Goal: Find contact information: Find contact information

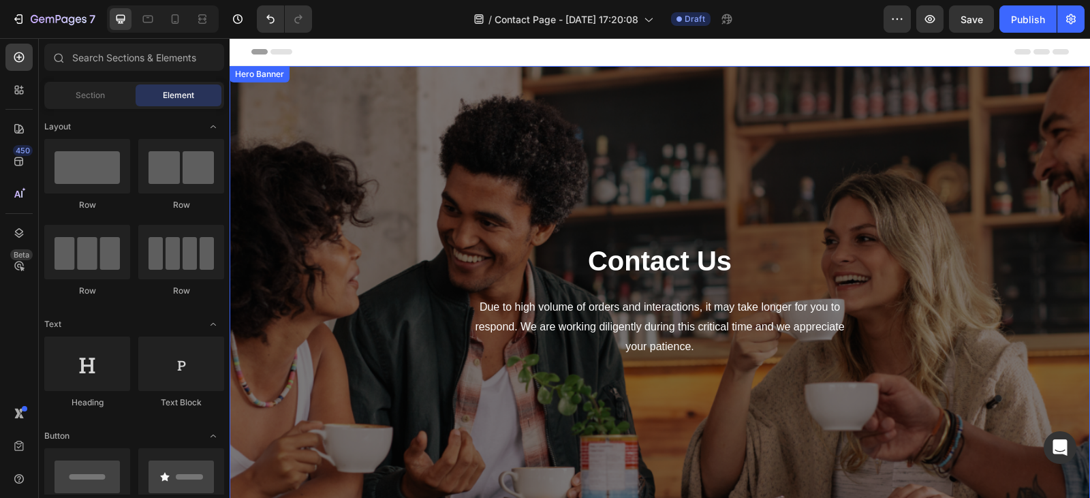
click at [337, 202] on div "Contact Us Heading Due to high volume of orders and interactions, it may take l…" at bounding box center [660, 300] width 797 height 424
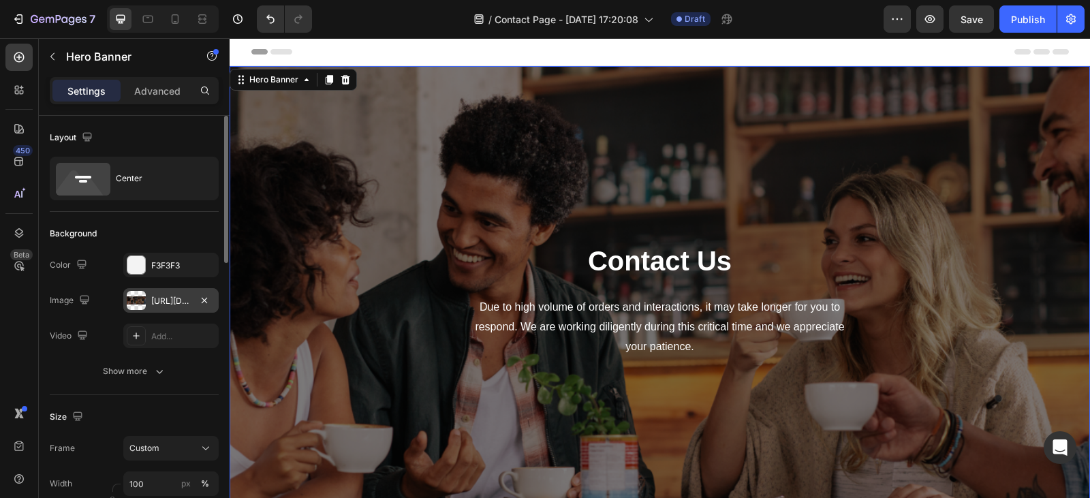
click at [171, 298] on div "[URL][DOMAIN_NAME]" at bounding box center [171, 301] width 40 height 12
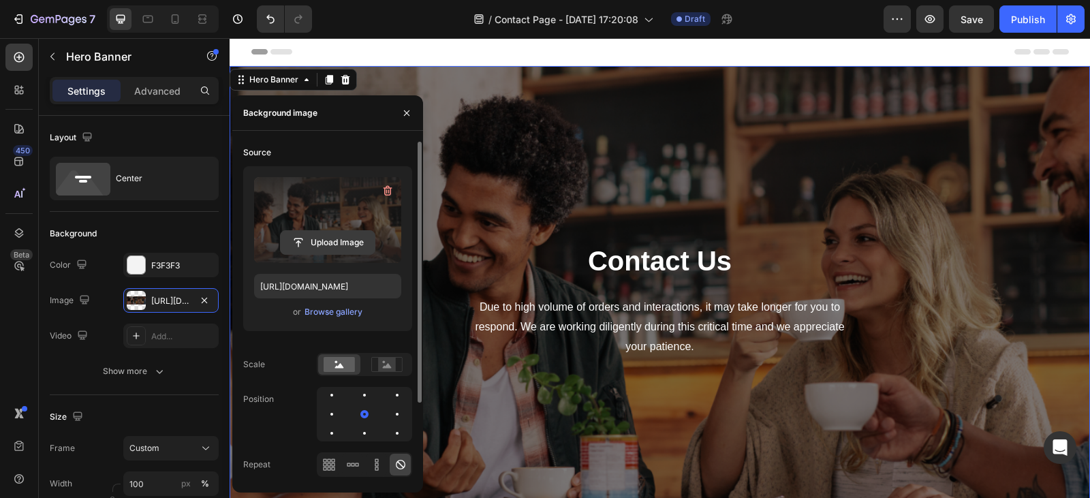
click at [340, 241] on input "file" at bounding box center [328, 242] width 94 height 23
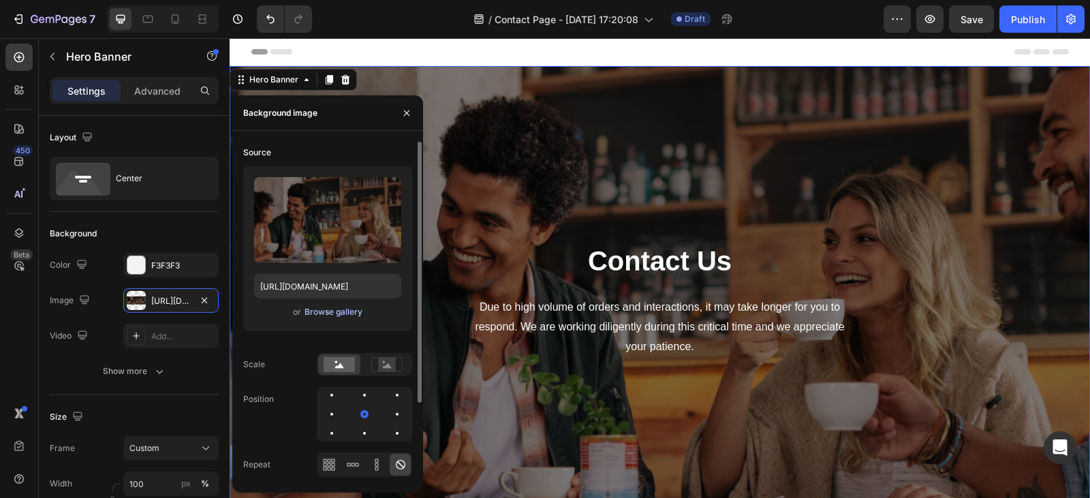
click at [333, 313] on div "Browse gallery" at bounding box center [334, 312] width 58 height 12
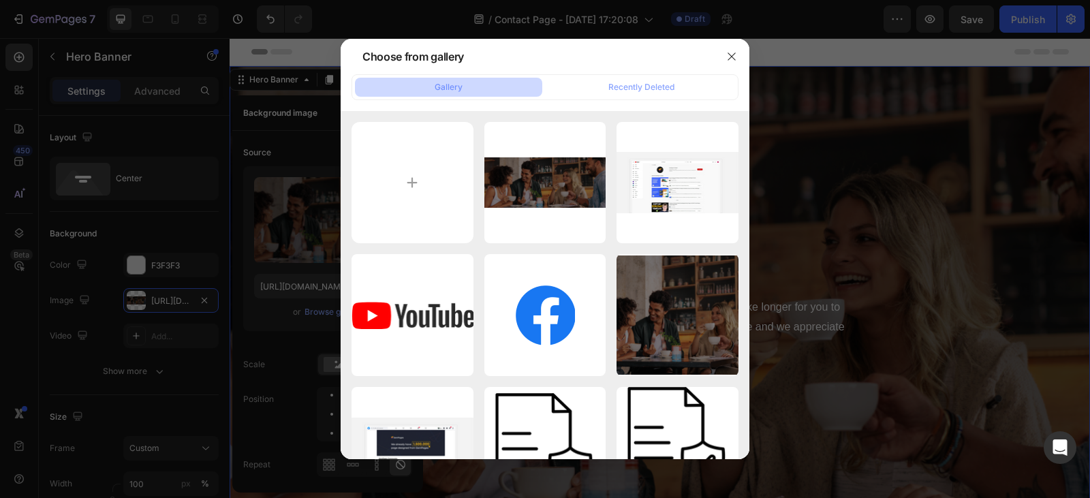
type input "C:\fakepath\shutterstock_2386230445.jpg"
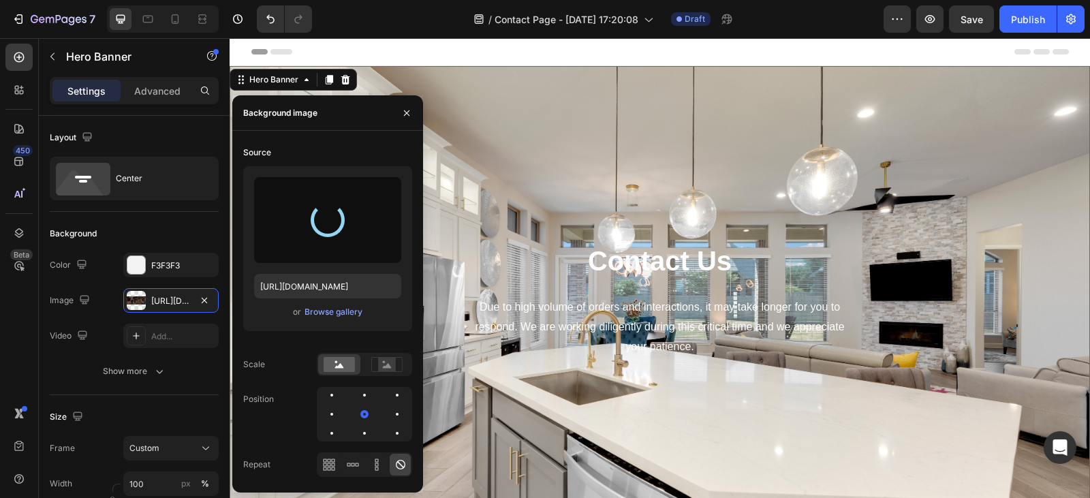
type input "[URL][DOMAIN_NAME]"
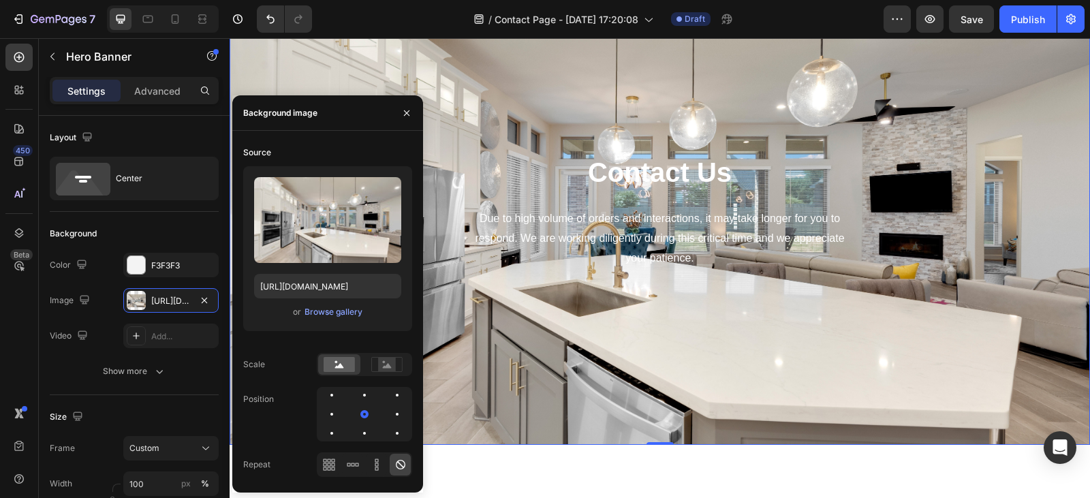
scroll to position [83, 0]
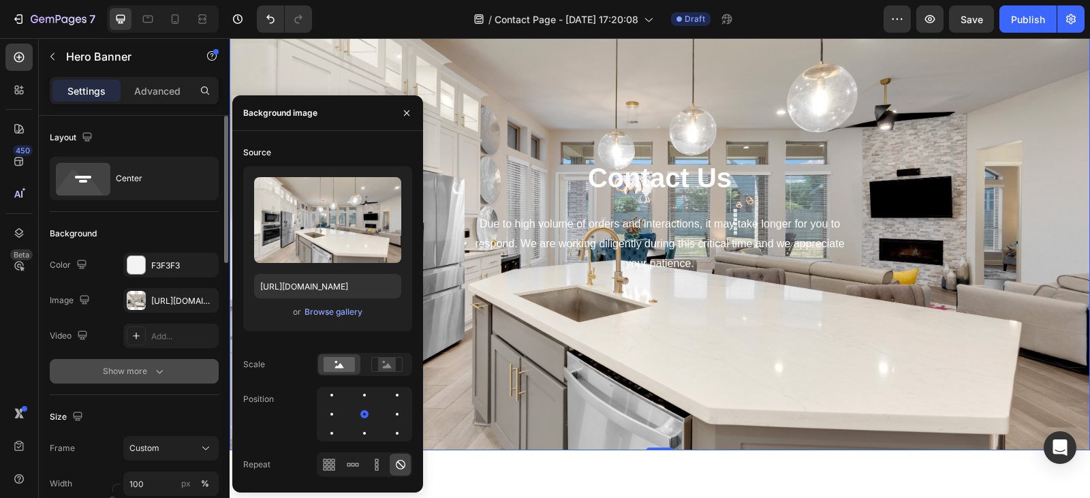
click at [171, 363] on button "Show more" at bounding box center [134, 371] width 169 height 25
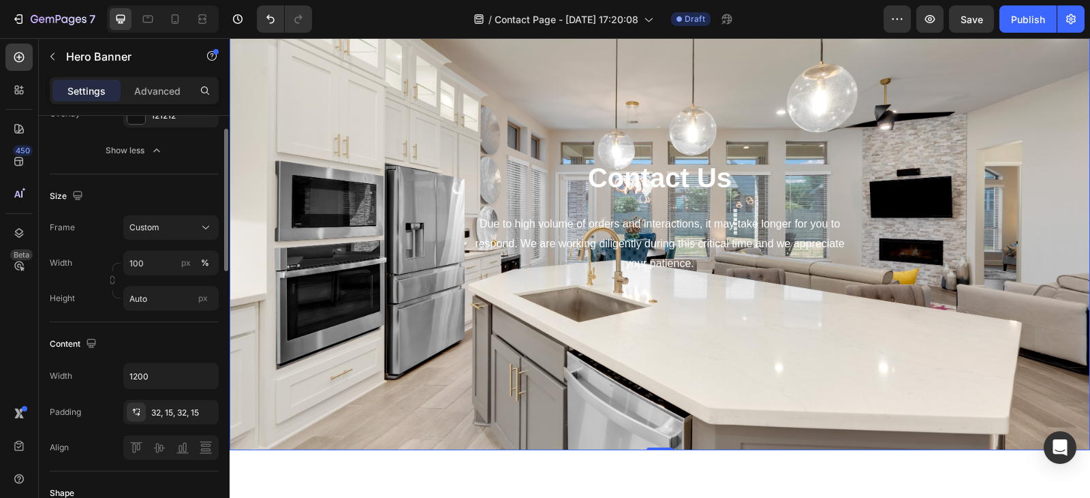
scroll to position [171, 0]
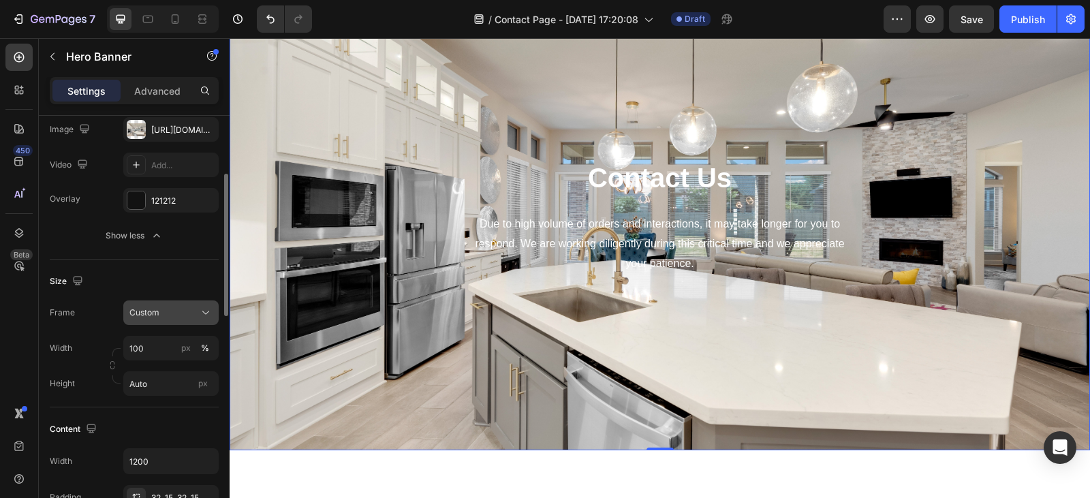
click at [202, 307] on icon at bounding box center [206, 313] width 14 height 14
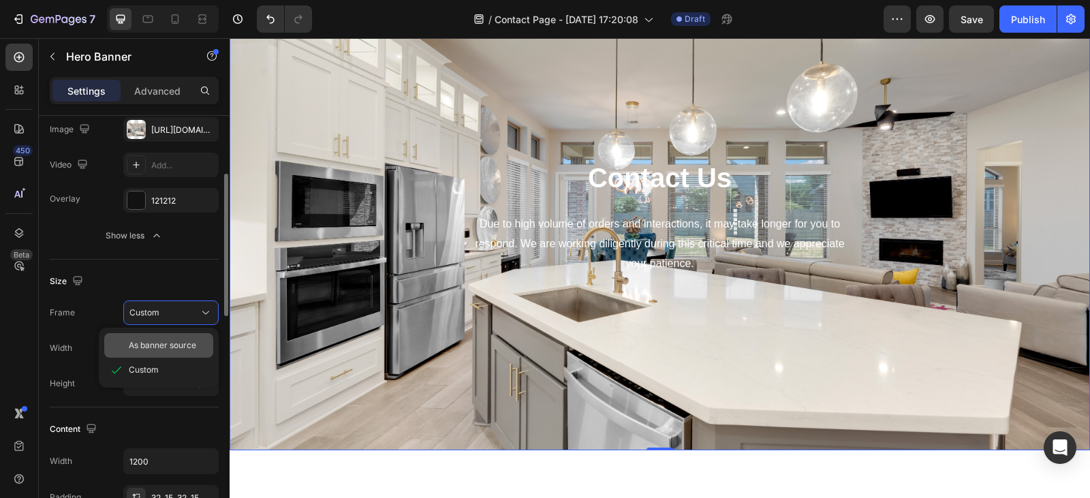
click at [174, 346] on span "As banner source" at bounding box center [162, 345] width 67 height 12
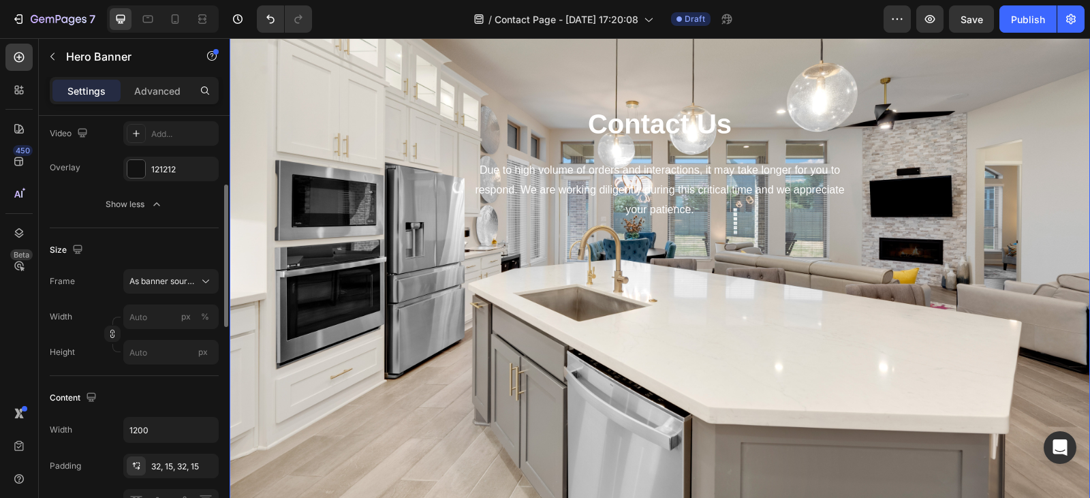
scroll to position [159, 0]
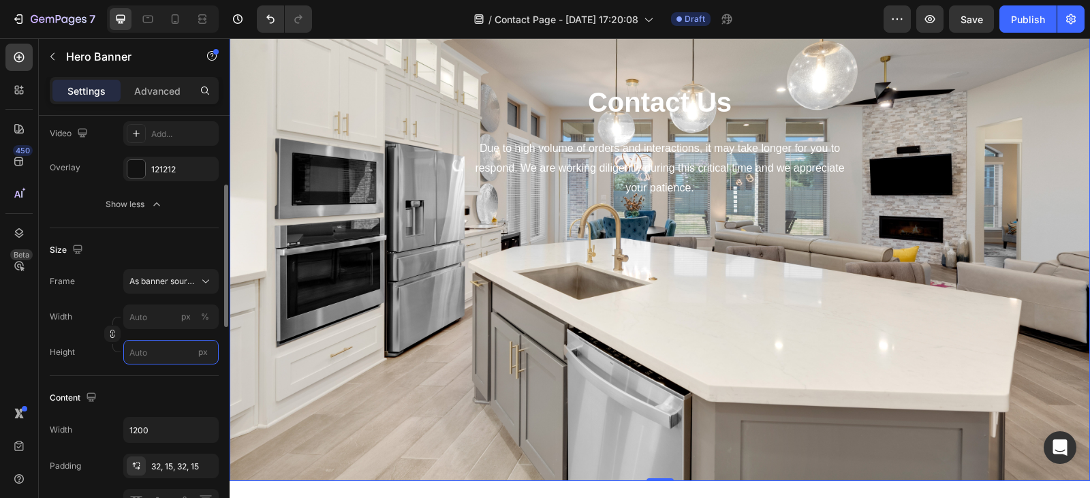
click at [156, 347] on input "px" at bounding box center [170, 352] width 95 height 25
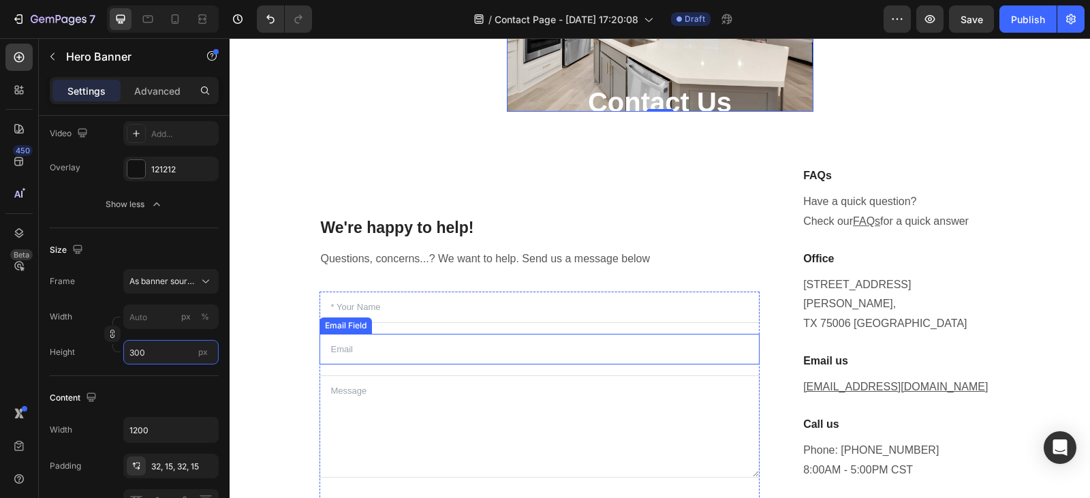
scroll to position [0, 0]
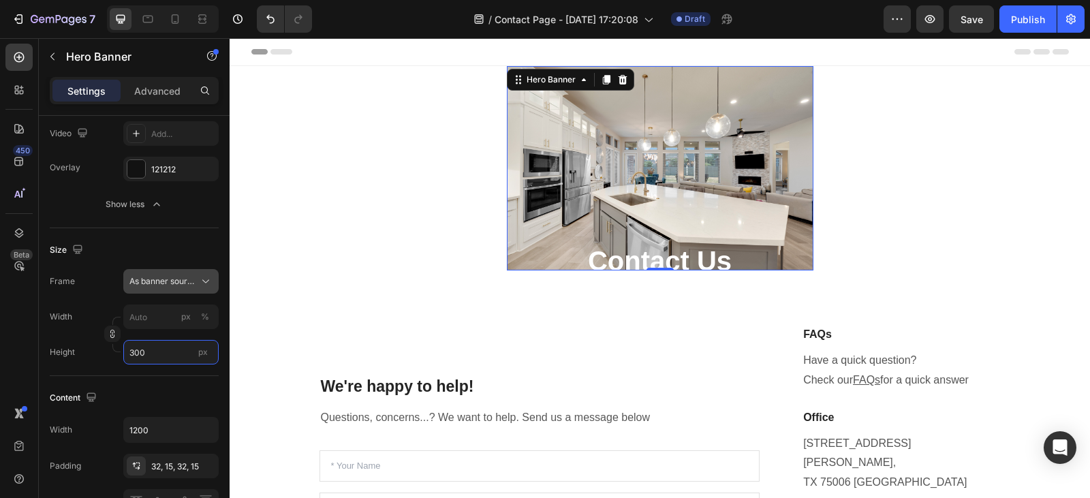
type input "300"
click at [185, 279] on span "As banner source" at bounding box center [162, 281] width 67 height 12
click at [161, 341] on div "Custom" at bounding box center [168, 338] width 79 height 12
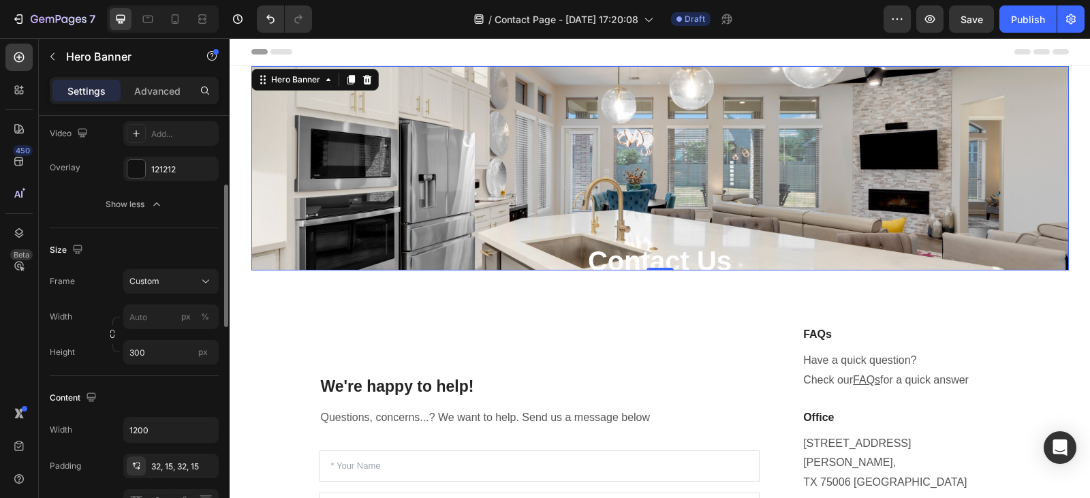
click at [102, 304] on div "Frame Custom Width px % Height 300 px" at bounding box center [134, 316] width 169 height 95
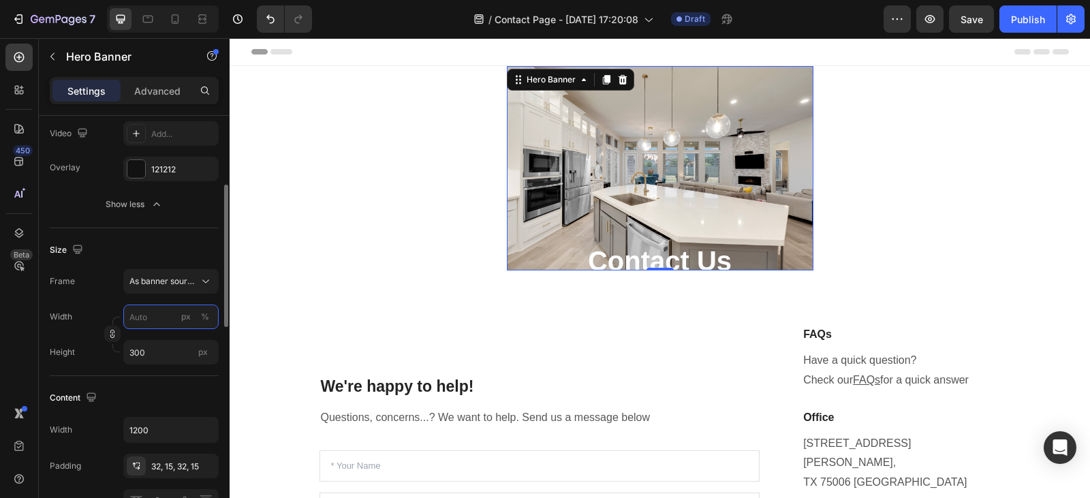
click at [156, 311] on input "px %" at bounding box center [170, 317] width 95 height 25
click at [202, 315] on div "%" at bounding box center [205, 317] width 8 height 12
click at [157, 310] on input "px %" at bounding box center [170, 317] width 95 height 25
type input "1"
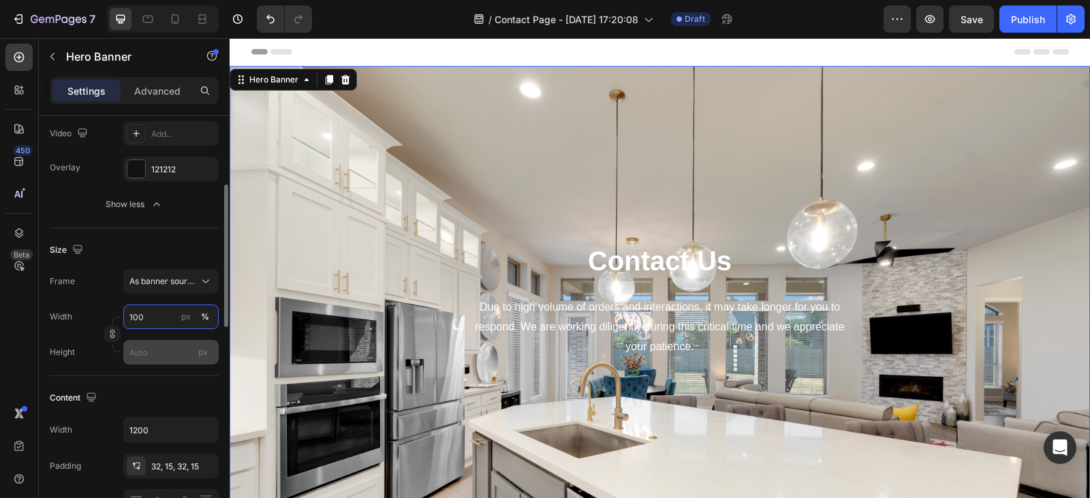
type input "100"
click at [155, 352] on input "px" at bounding box center [170, 352] width 95 height 25
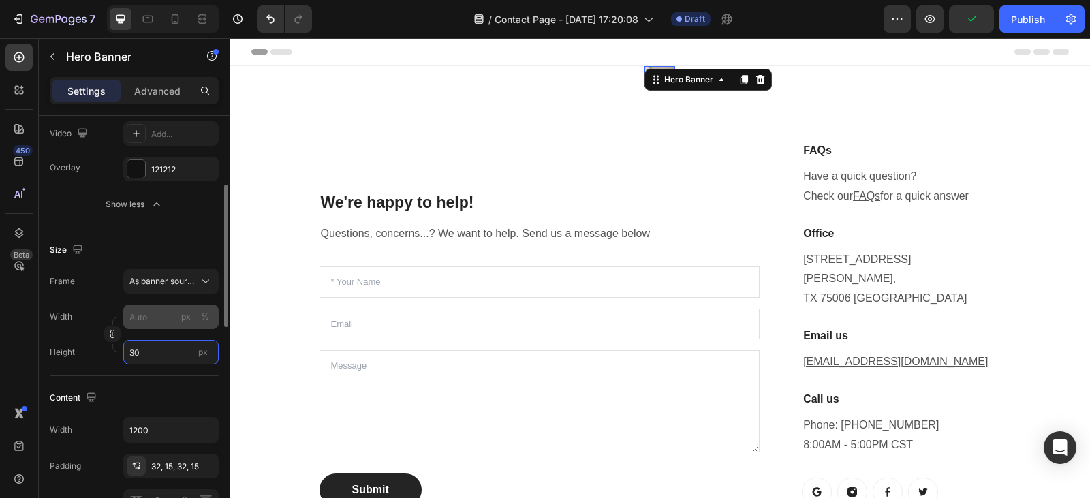
type input "30"
click at [114, 334] on icon "button" at bounding box center [113, 334] width 10 height 10
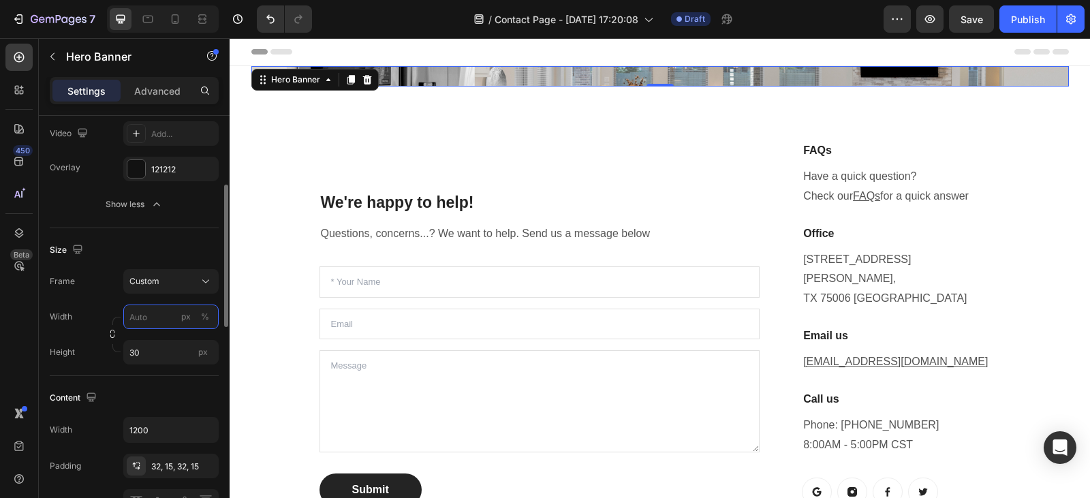
click at [153, 316] on input "px %" at bounding box center [170, 317] width 95 height 25
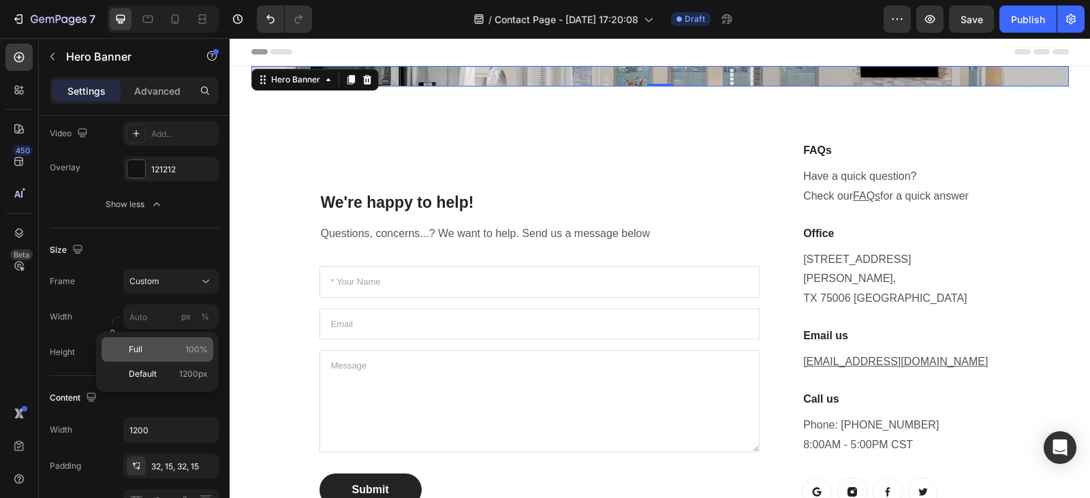
click at [151, 358] on div "Full 100%" at bounding box center [158, 349] width 112 height 25
type input "100"
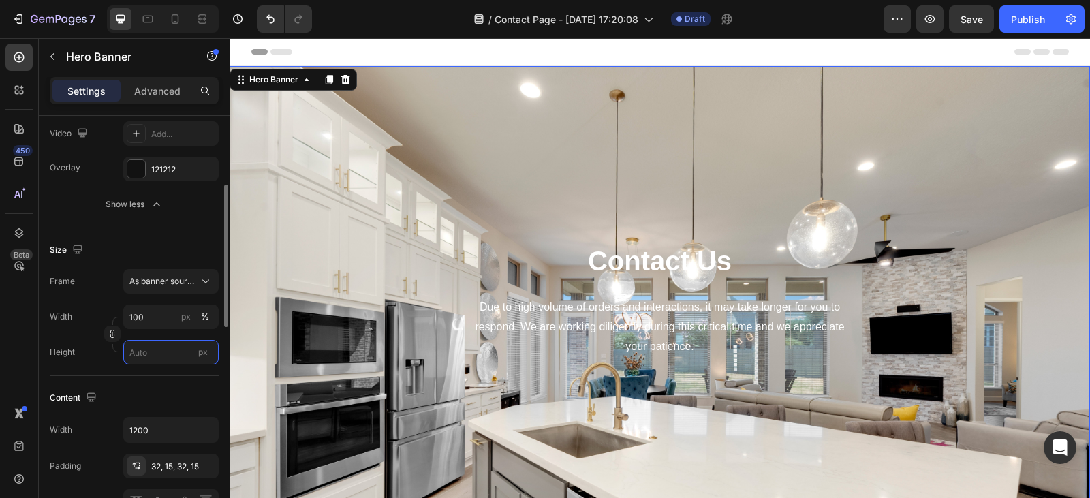
click at [173, 352] on input "px" at bounding box center [170, 352] width 95 height 25
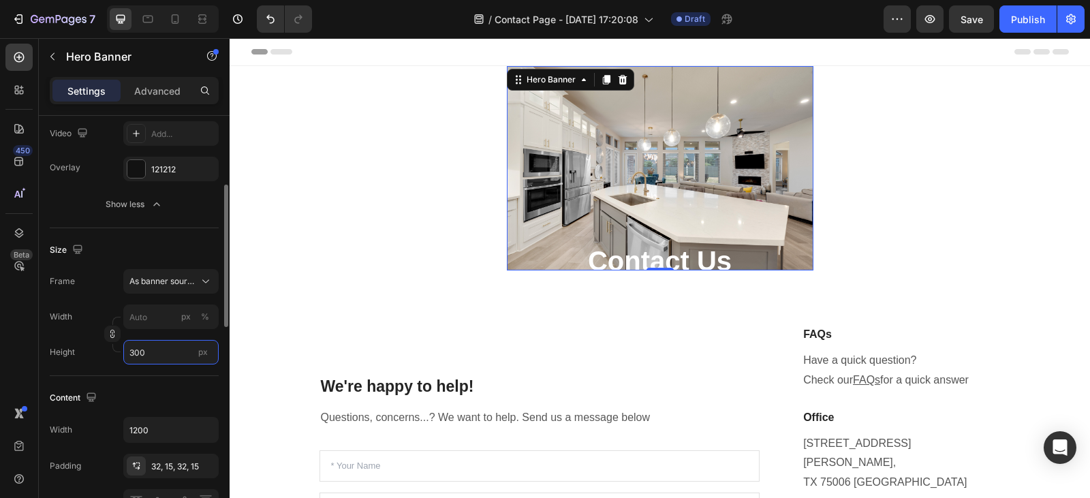
type input "300"
click at [203, 350] on span "px" at bounding box center [203, 352] width 10 height 10
click at [203, 350] on input "300" at bounding box center [170, 352] width 95 height 25
click at [156, 313] on input "px %" at bounding box center [170, 317] width 95 height 25
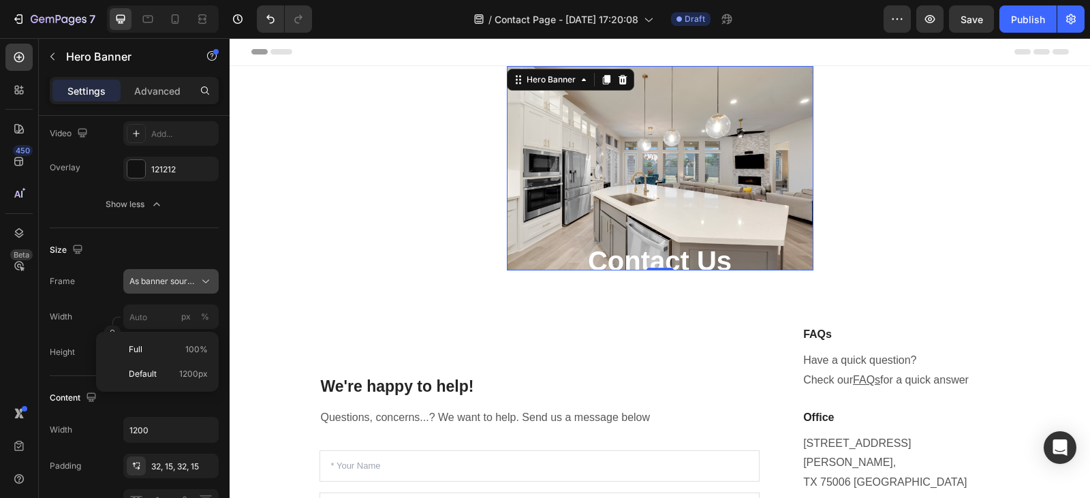
click at [196, 279] on span "As banner source" at bounding box center [162, 281] width 67 height 12
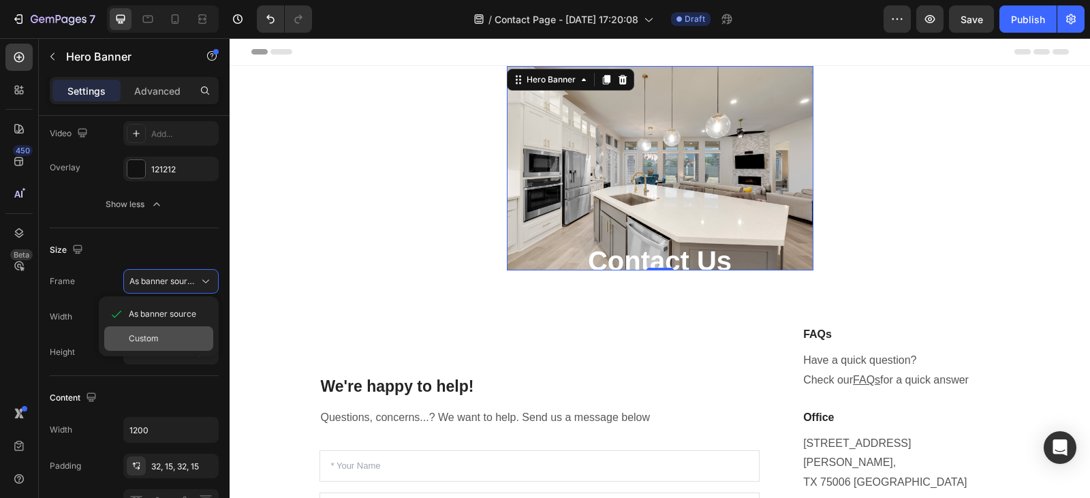
click at [142, 347] on div "Custom" at bounding box center [158, 338] width 109 height 25
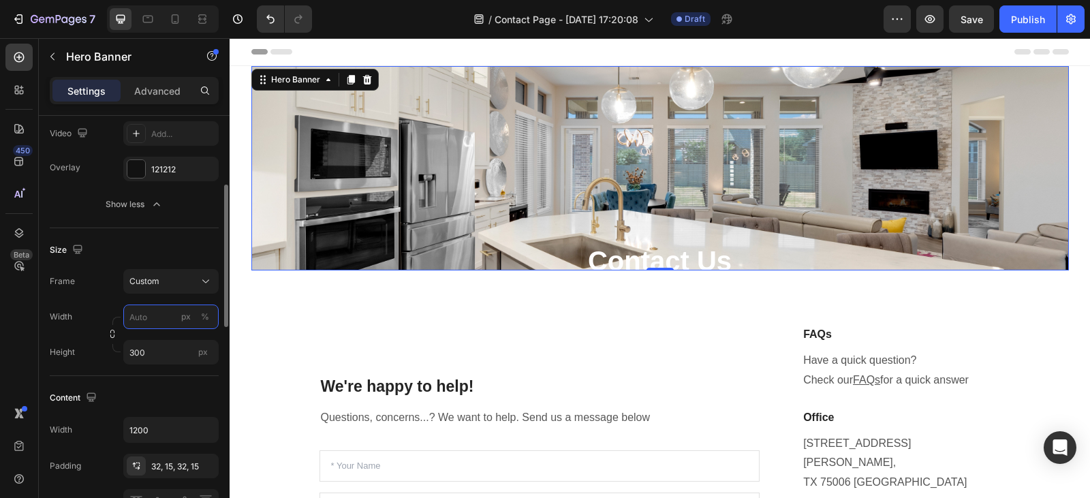
click at [153, 325] on input "px %" at bounding box center [170, 317] width 95 height 25
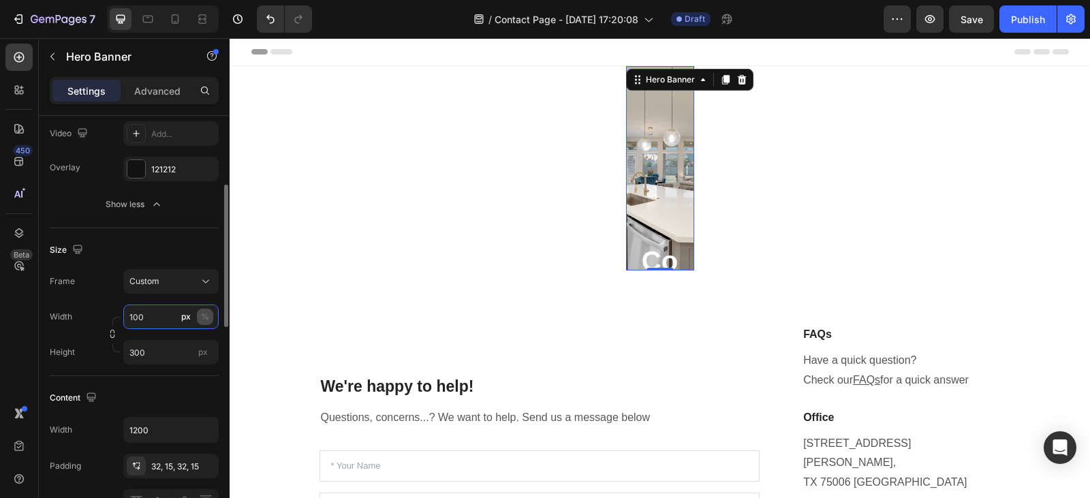
type input "100"
click at [201, 320] on div "%" at bounding box center [205, 317] width 8 height 12
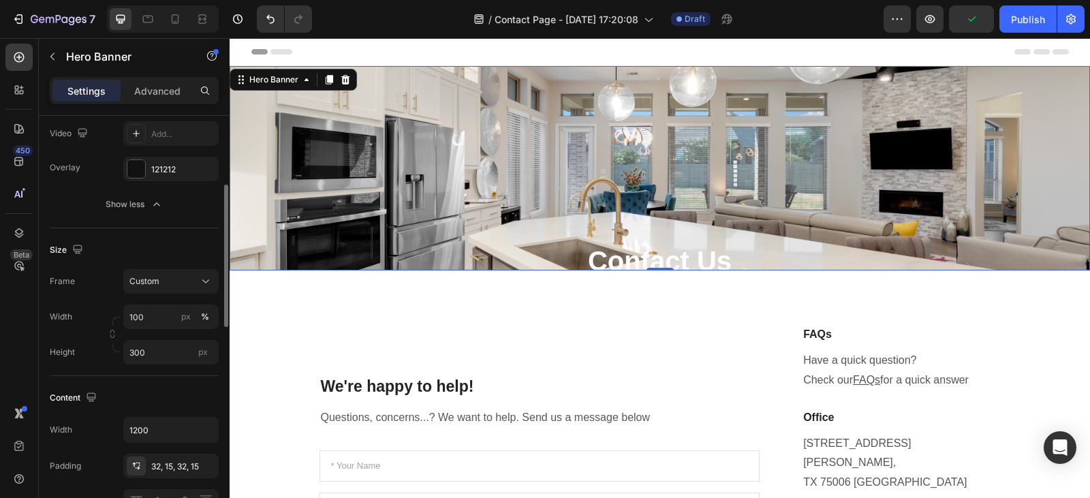
click at [99, 295] on div "Frame Custom Width 100 px % Height 300 px" at bounding box center [134, 316] width 169 height 95
click at [176, 281] on div "Custom" at bounding box center [162, 281] width 67 height 12
click at [129, 244] on div "Size" at bounding box center [134, 250] width 169 height 22
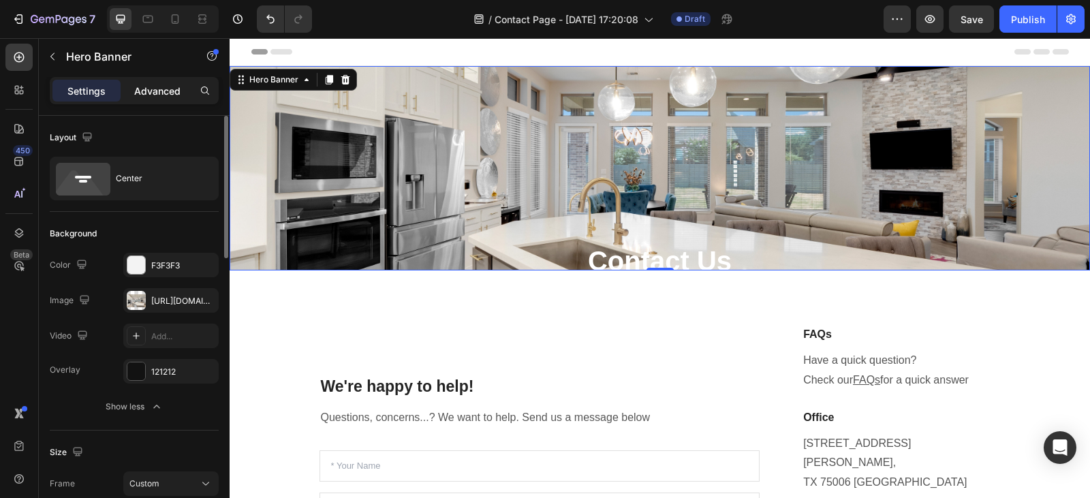
click at [148, 89] on p "Advanced" at bounding box center [157, 91] width 46 height 14
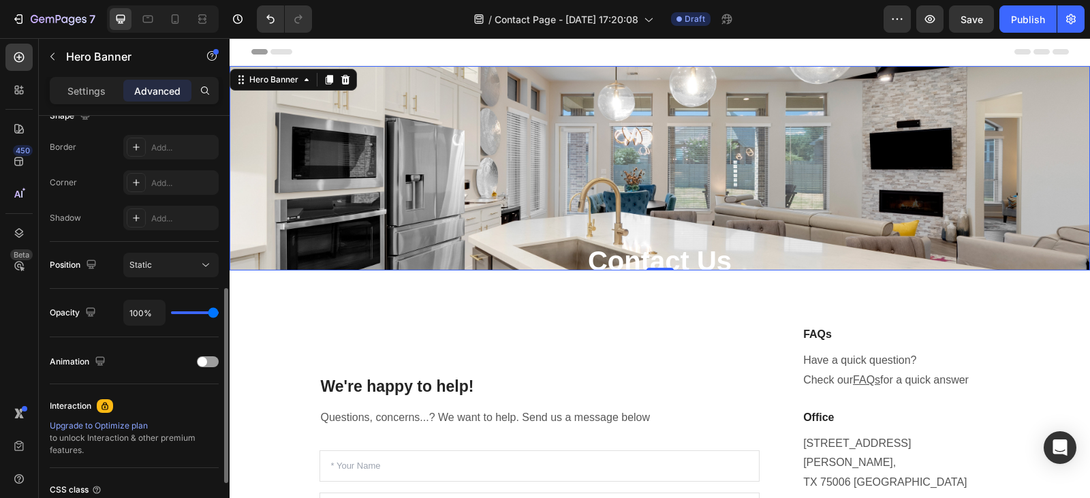
scroll to position [488, 0]
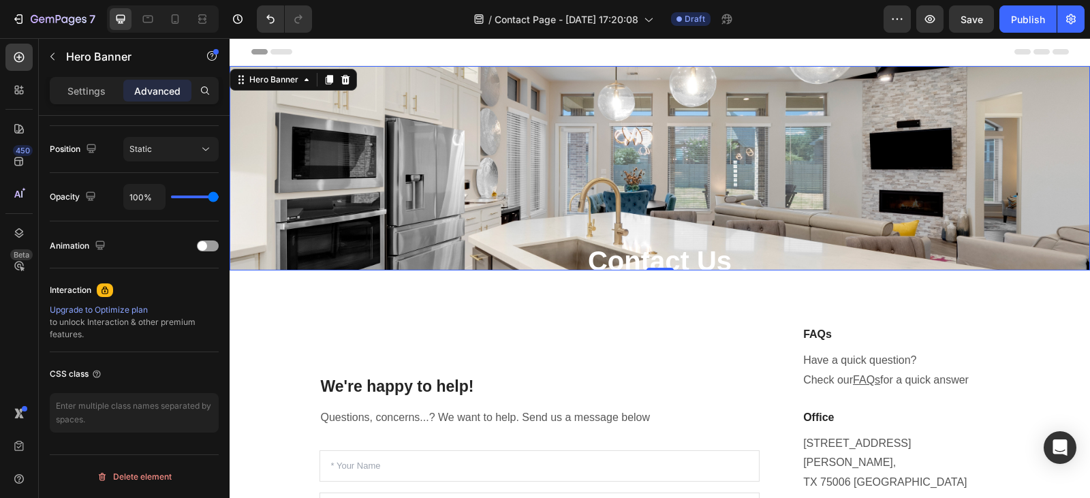
click at [554, 182] on div "Contact Us Heading Due to high volume of orders and interactions, it may take l…" at bounding box center [660, 300] width 797 height 424
click at [83, 93] on p "Settings" at bounding box center [86, 91] width 38 height 14
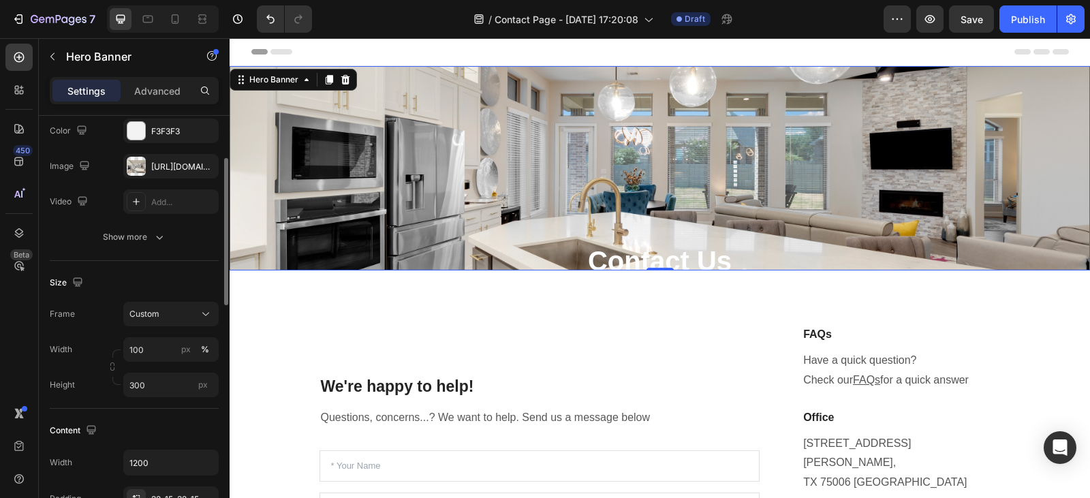
scroll to position [0, 0]
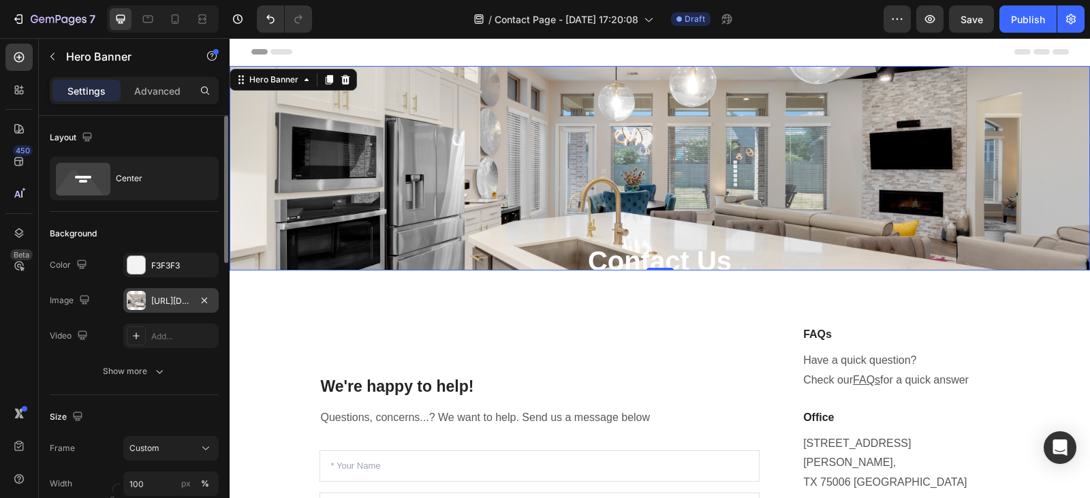
click at [167, 297] on div "[URL][DOMAIN_NAME]" at bounding box center [171, 301] width 40 height 12
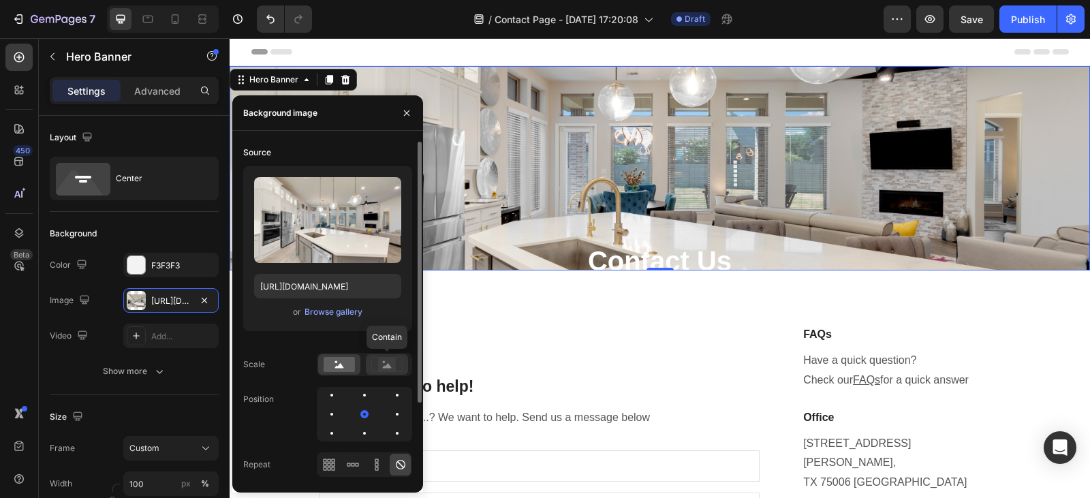
click at [394, 365] on rect at bounding box center [387, 365] width 18 height 14
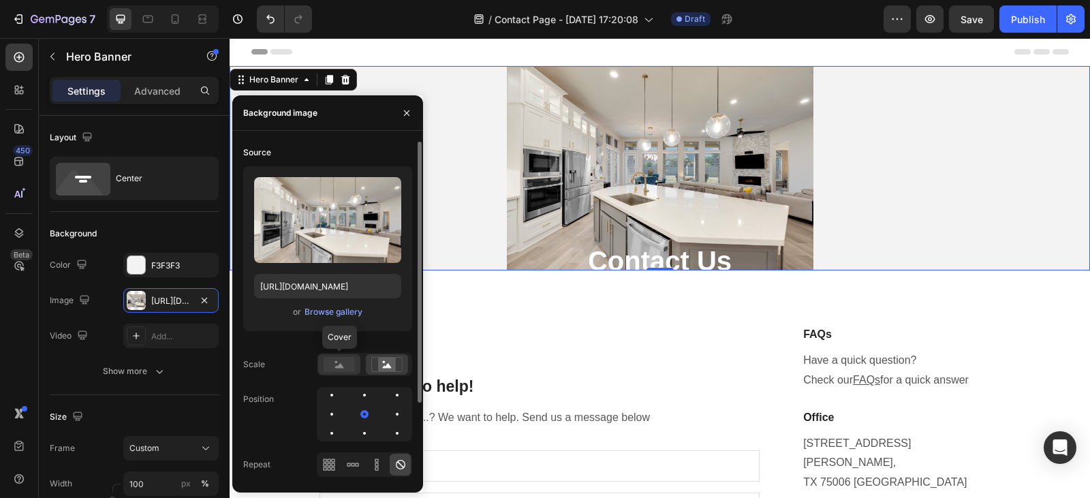
click at [344, 361] on rect at bounding box center [339, 364] width 31 height 15
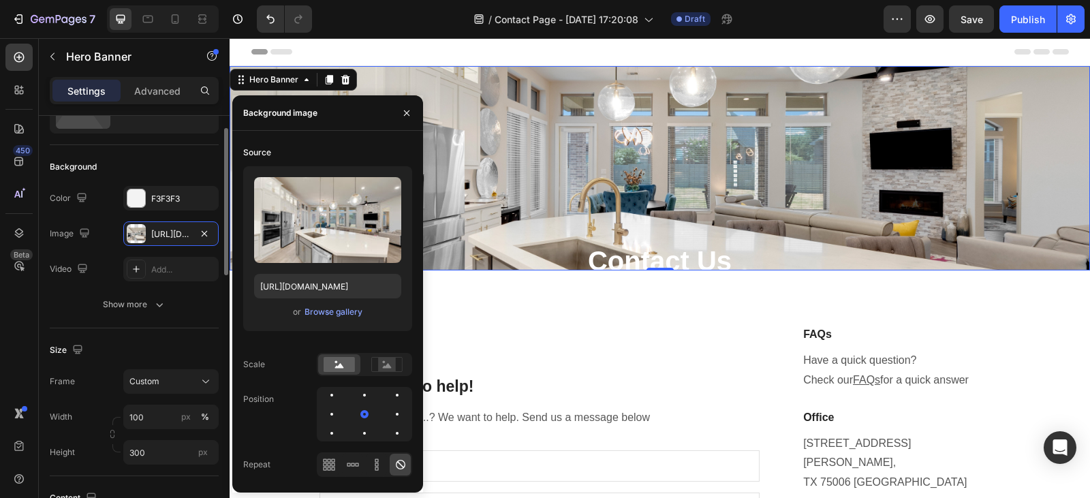
scroll to position [74, 0]
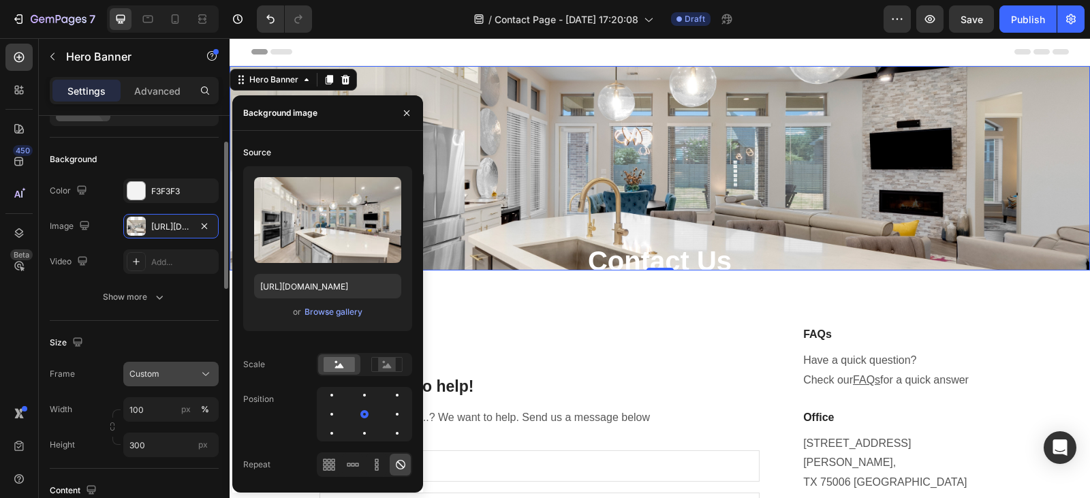
click at [196, 371] on div "Custom" at bounding box center [170, 374] width 83 height 14
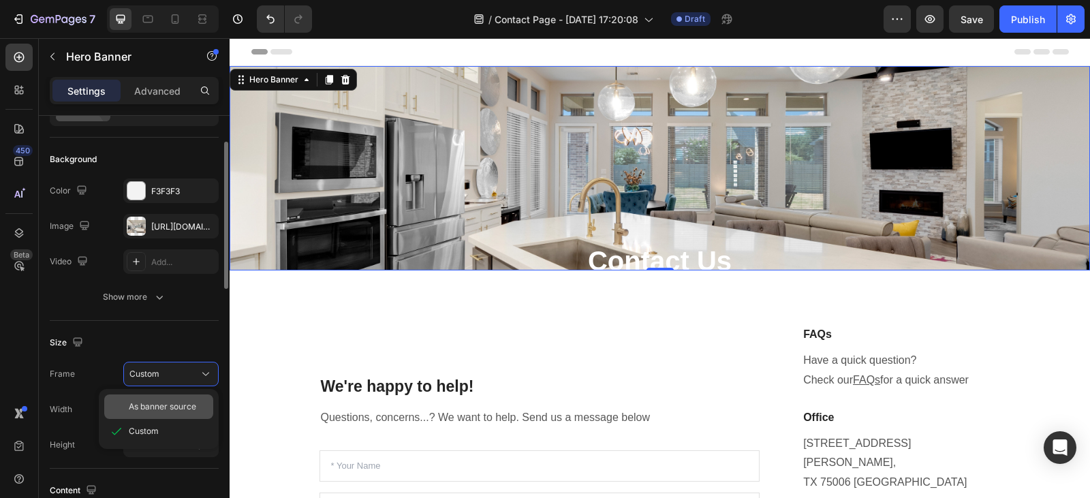
click at [166, 405] on span "As banner source" at bounding box center [162, 407] width 67 height 12
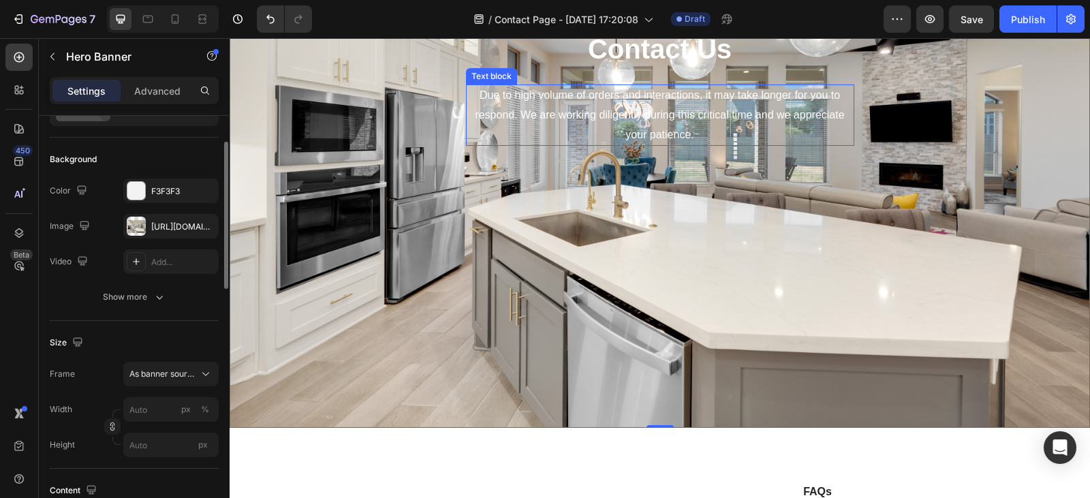
scroll to position [166, 0]
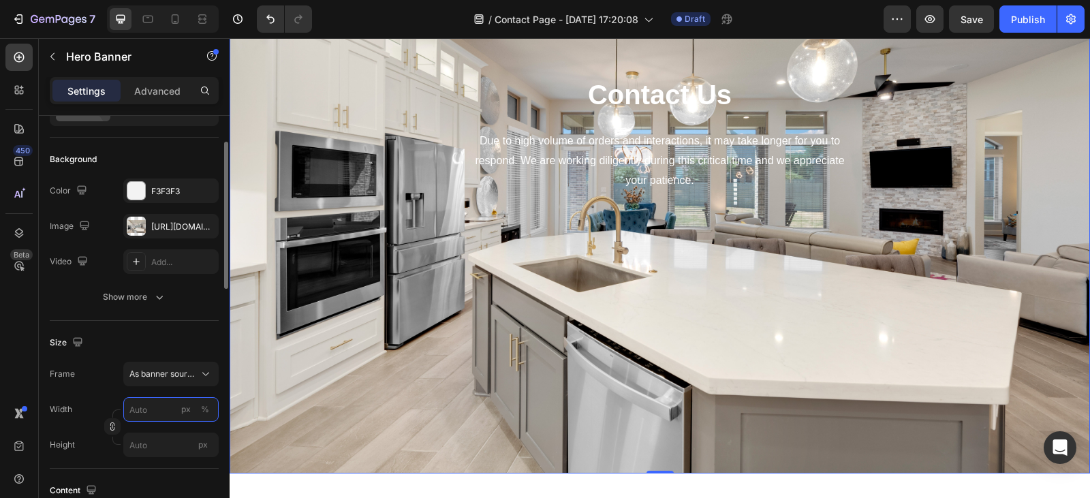
click at [149, 411] on input "px %" at bounding box center [170, 409] width 95 height 25
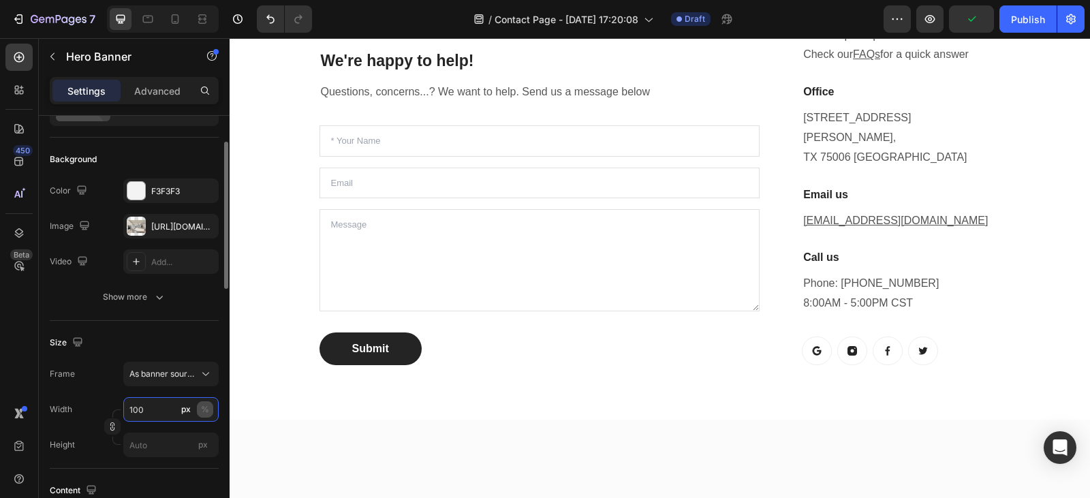
type input "100"
click at [208, 409] on div "%" at bounding box center [205, 409] width 8 height 12
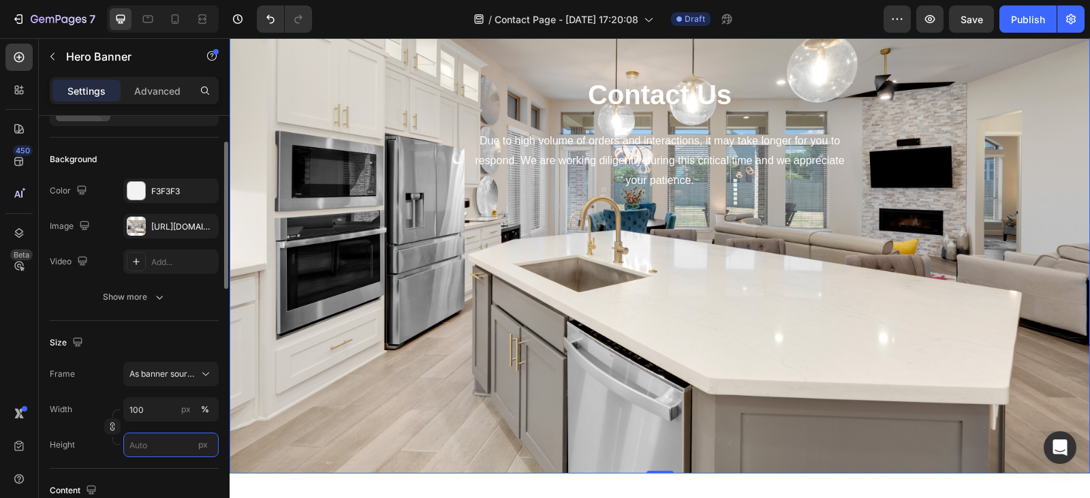
click at [157, 443] on input "px" at bounding box center [170, 445] width 95 height 25
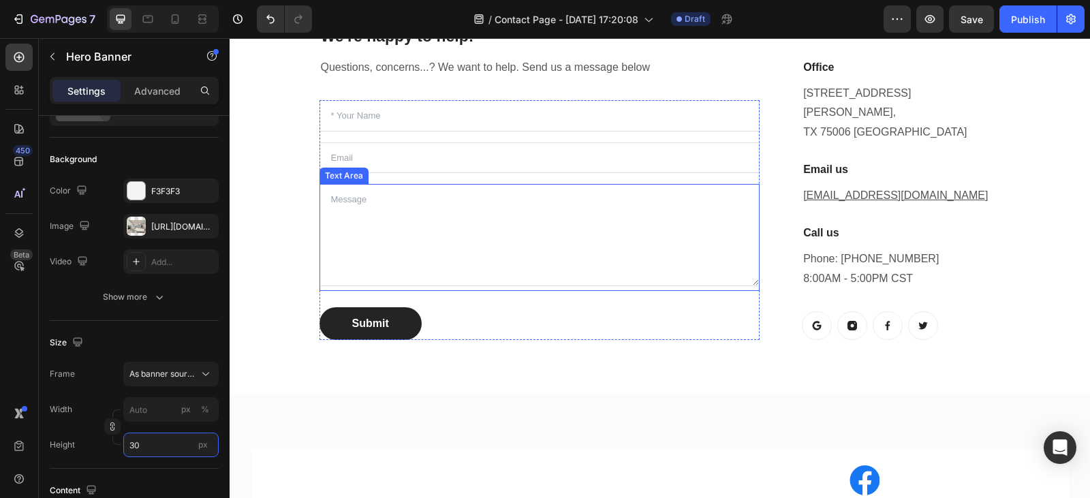
scroll to position [0, 0]
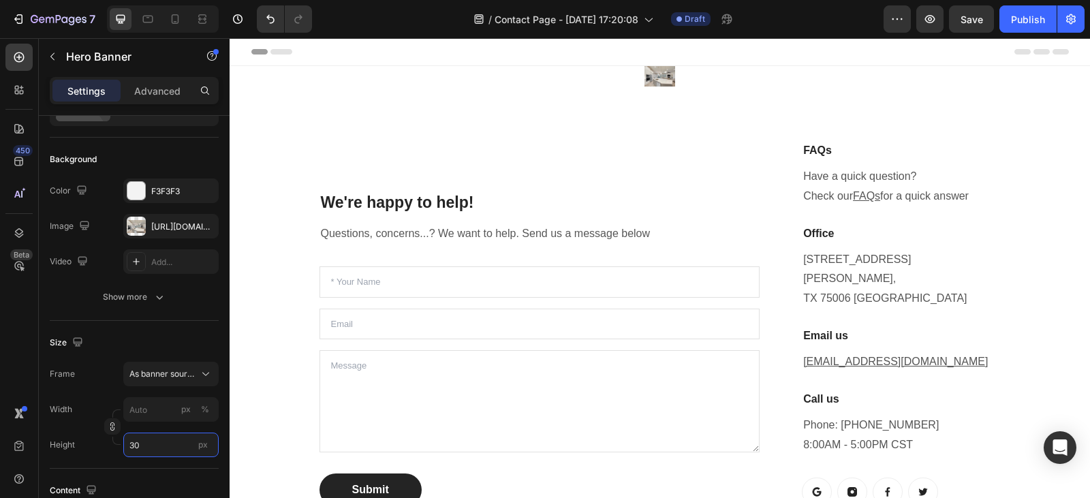
type input "30"
click at [161, 218] on div "[URL][DOMAIN_NAME]" at bounding box center [170, 226] width 95 height 25
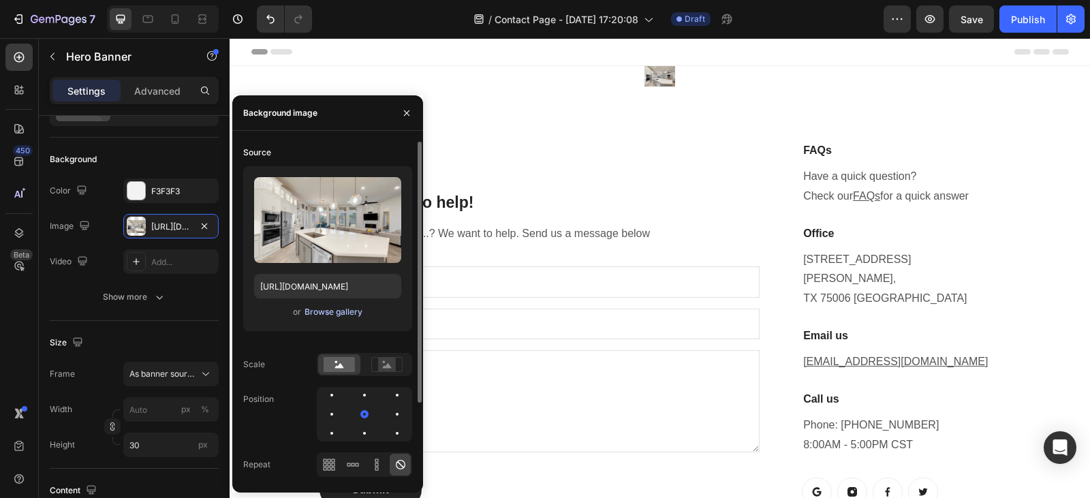
click at [330, 314] on div "Browse gallery" at bounding box center [334, 312] width 58 height 12
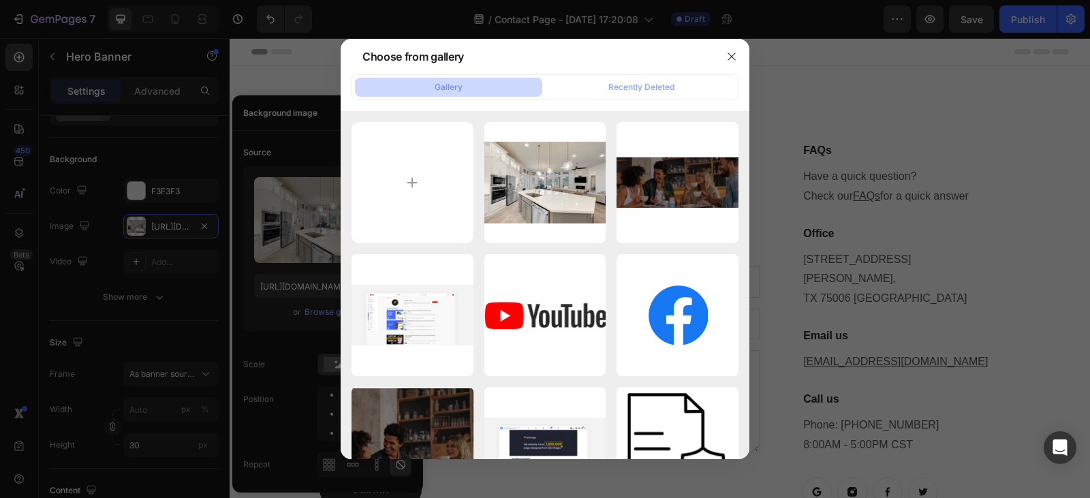
type input "C:\fakepath\Shutterstock_2386230445 (1).jpg"
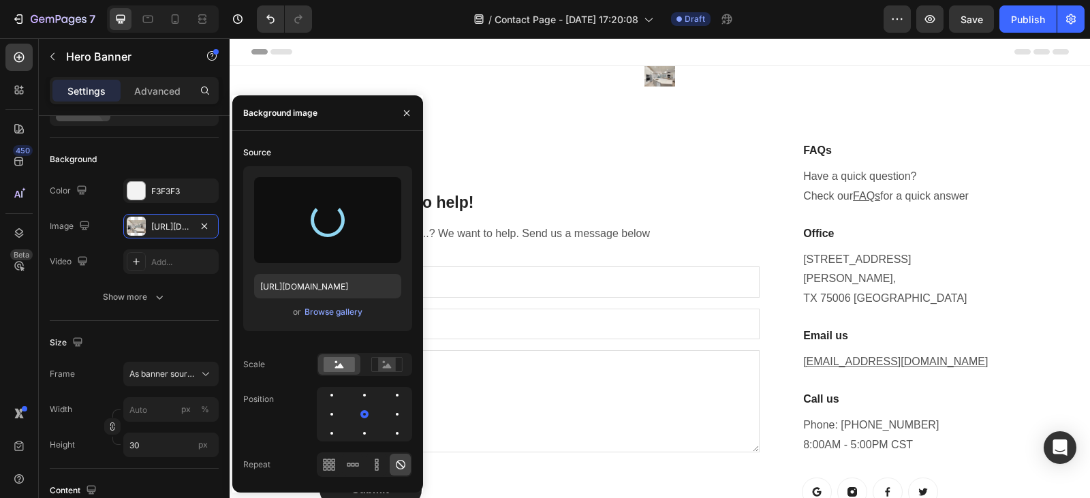
type input "[URL][DOMAIN_NAME]"
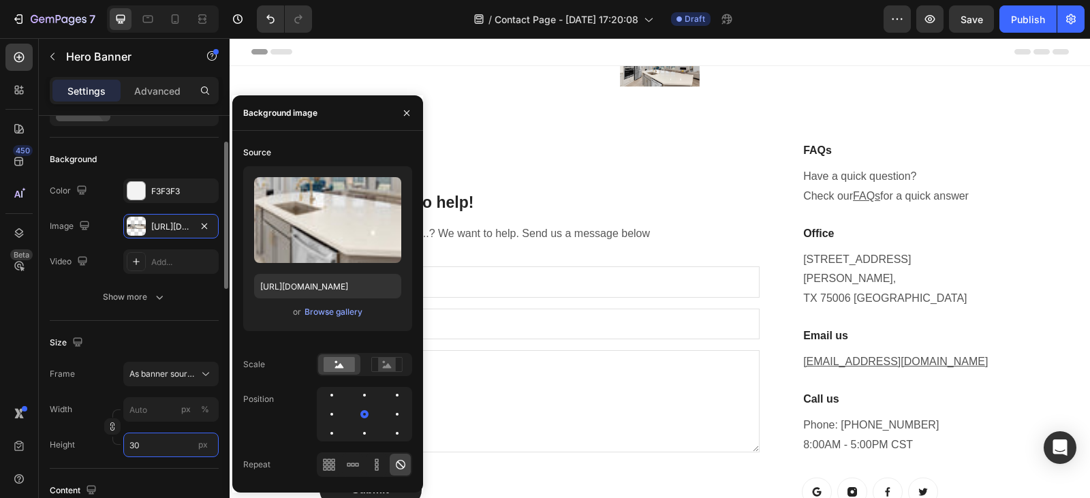
click at [158, 444] on input "30" at bounding box center [170, 445] width 95 height 25
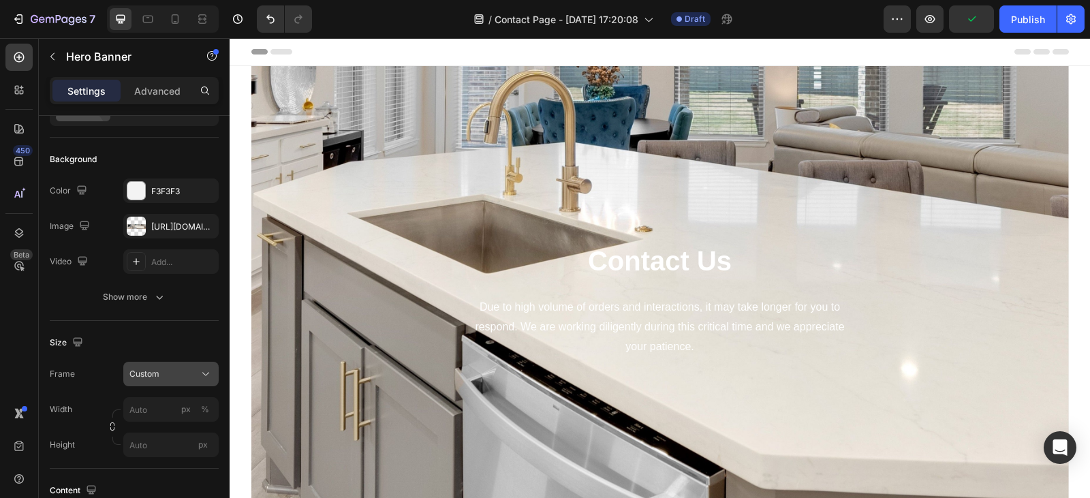
click at [209, 369] on icon at bounding box center [206, 374] width 14 height 14
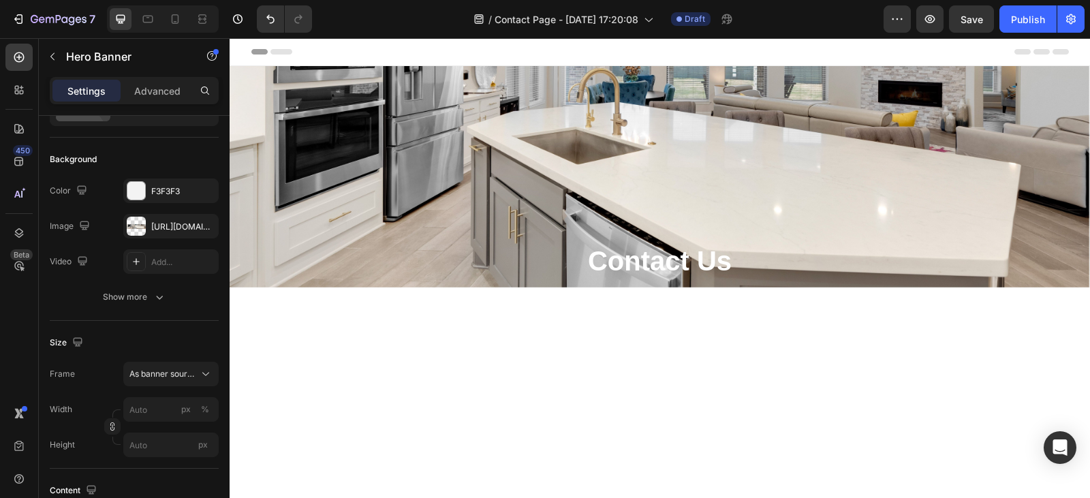
click at [159, 333] on div "Size" at bounding box center [134, 343] width 169 height 22
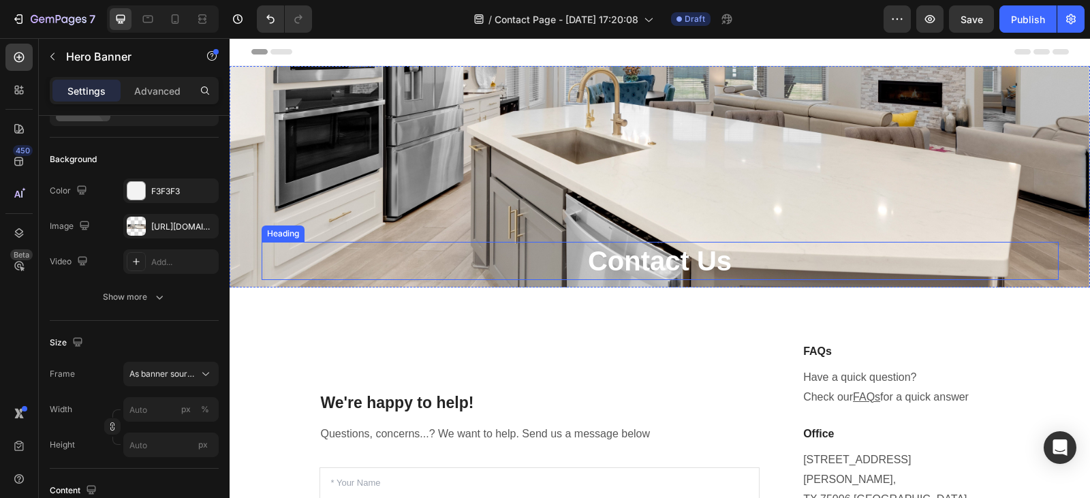
click at [719, 255] on p "Contact Us" at bounding box center [660, 260] width 794 height 35
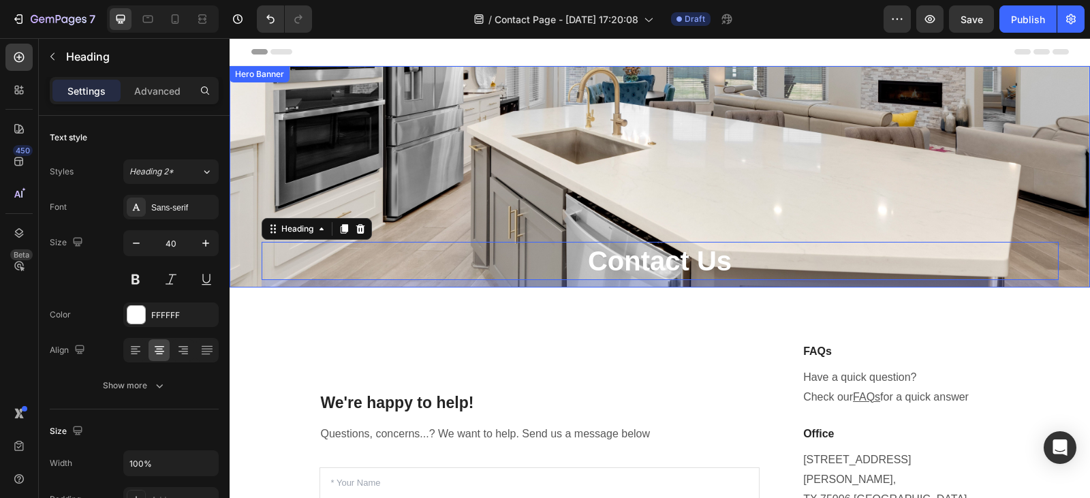
click at [585, 190] on div "Contact Us Heading 24 Due to high volume of orders and interactions, it may tak…" at bounding box center [660, 300] width 797 height 424
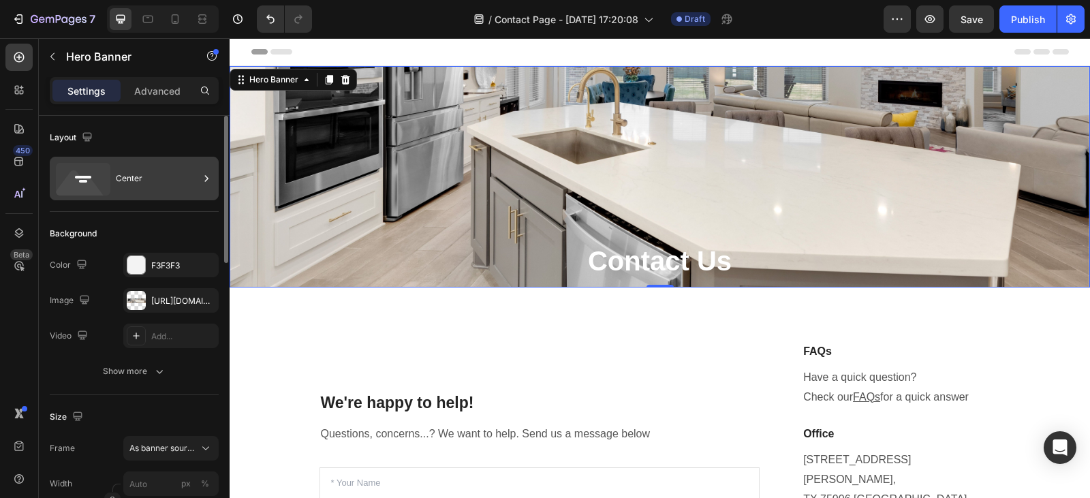
click at [130, 181] on div "Center" at bounding box center [157, 178] width 83 height 31
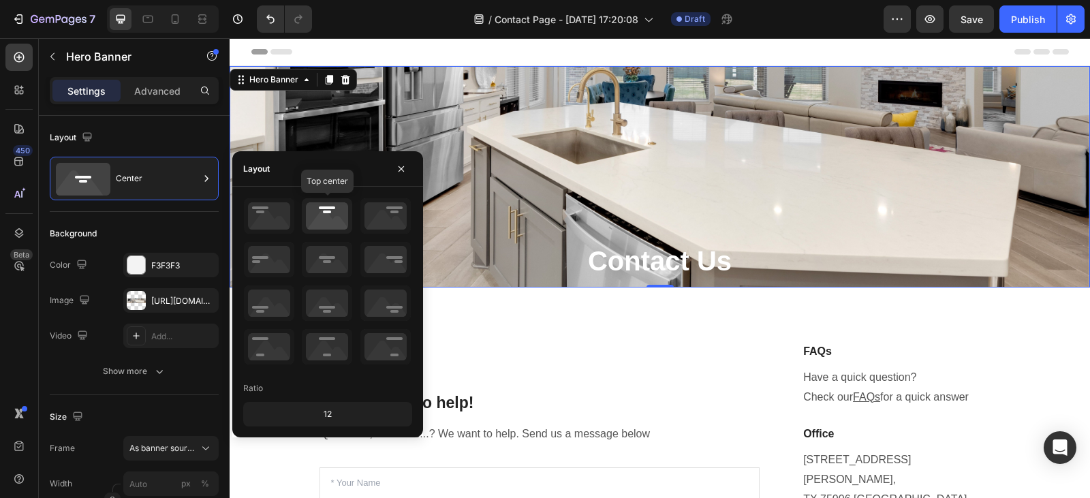
click at [337, 215] on icon at bounding box center [327, 215] width 50 height 35
click at [275, 210] on icon at bounding box center [269, 215] width 50 height 35
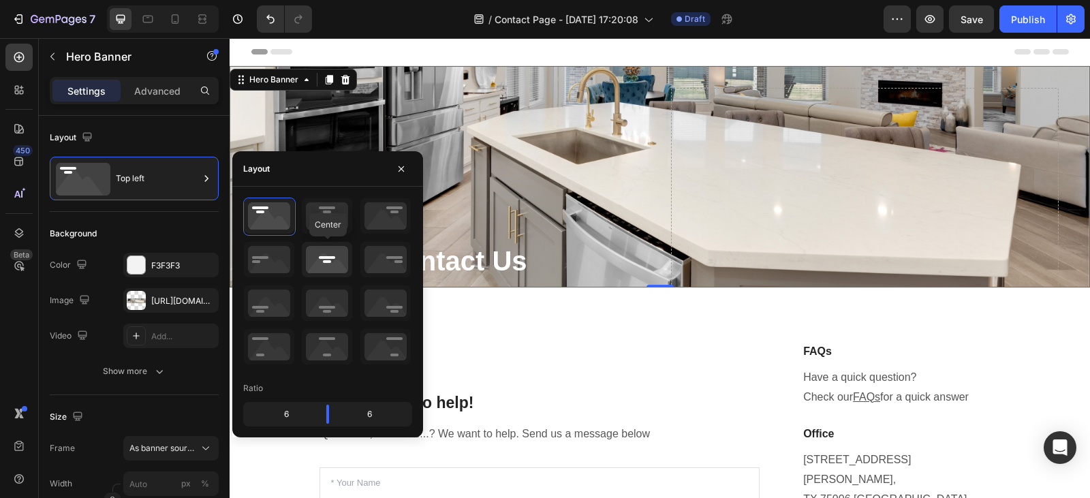
click at [329, 254] on icon at bounding box center [327, 259] width 50 height 35
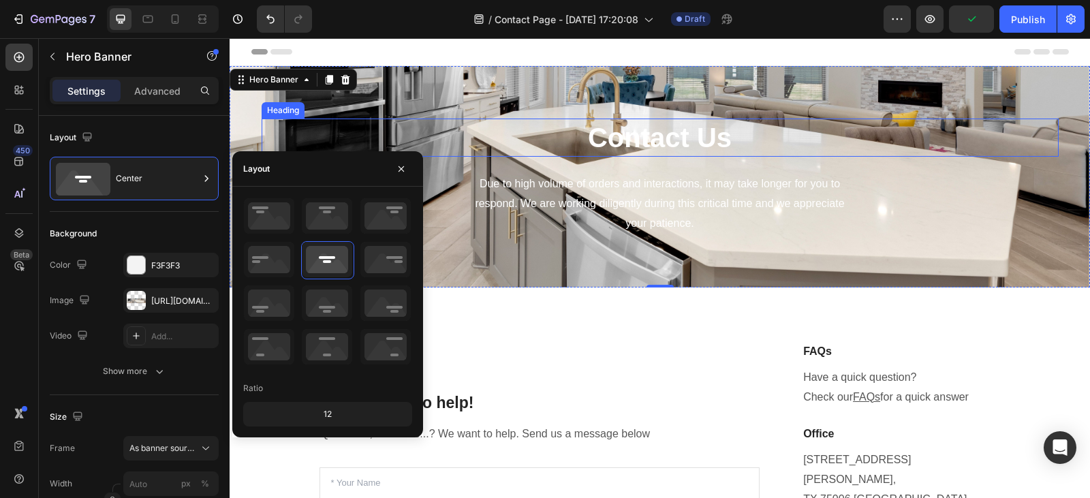
click at [729, 131] on p "Contact Us" at bounding box center [660, 137] width 794 height 35
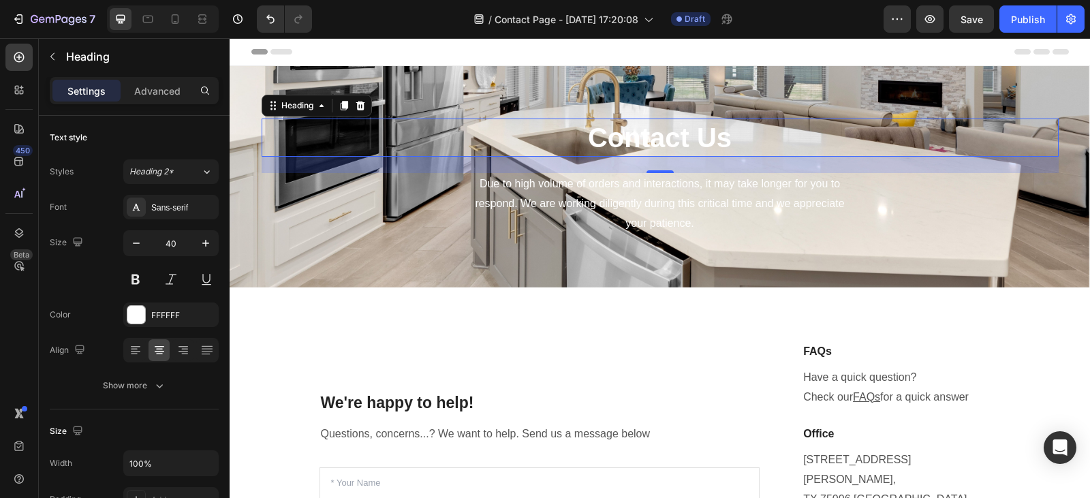
click at [726, 134] on p "Contact Us" at bounding box center [660, 137] width 794 height 35
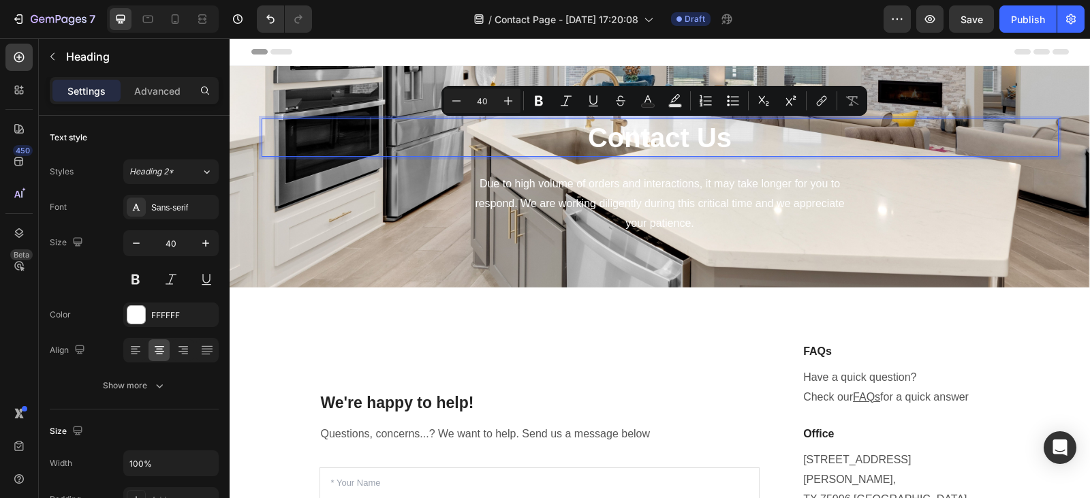
drag, startPoint x: 731, startPoint y: 139, endPoint x: 581, endPoint y: 138, distance: 149.9
click at [581, 138] on p "Contact Us" at bounding box center [660, 137] width 794 height 35
click at [166, 314] on div "FFFFFF" at bounding box center [171, 315] width 40 height 12
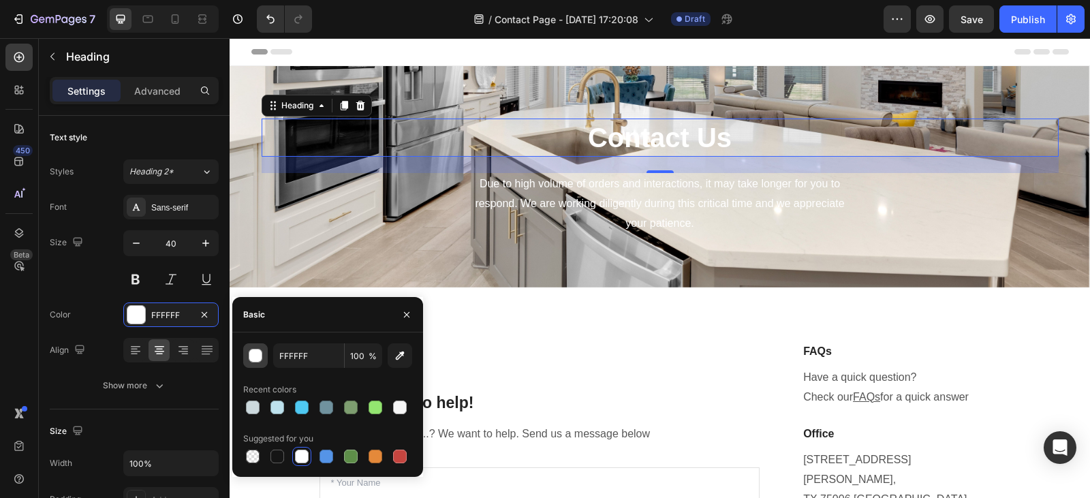
click at [254, 356] on div "button" at bounding box center [256, 357] width 14 height 14
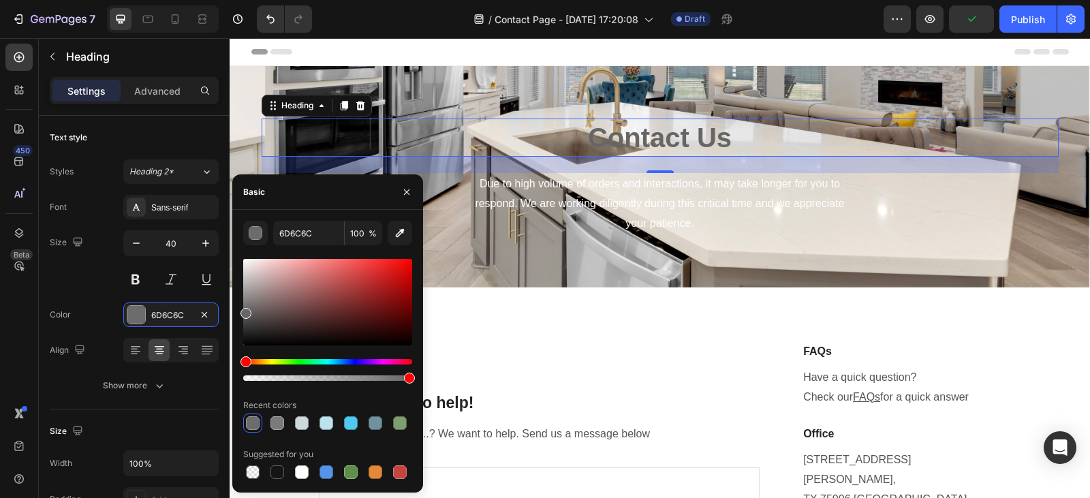
drag, startPoint x: 249, startPoint y: 265, endPoint x: 243, endPoint y: 311, distance: 46.1
click at [243, 311] on div at bounding box center [245, 313] width 11 height 11
type input "3F3F3F"
drag, startPoint x: 243, startPoint y: 312, endPoint x: 238, endPoint y: 323, distance: 11.9
click at [238, 323] on div "3F3F3F 100 % Recent colors Suggested for you" at bounding box center [327, 351] width 191 height 261
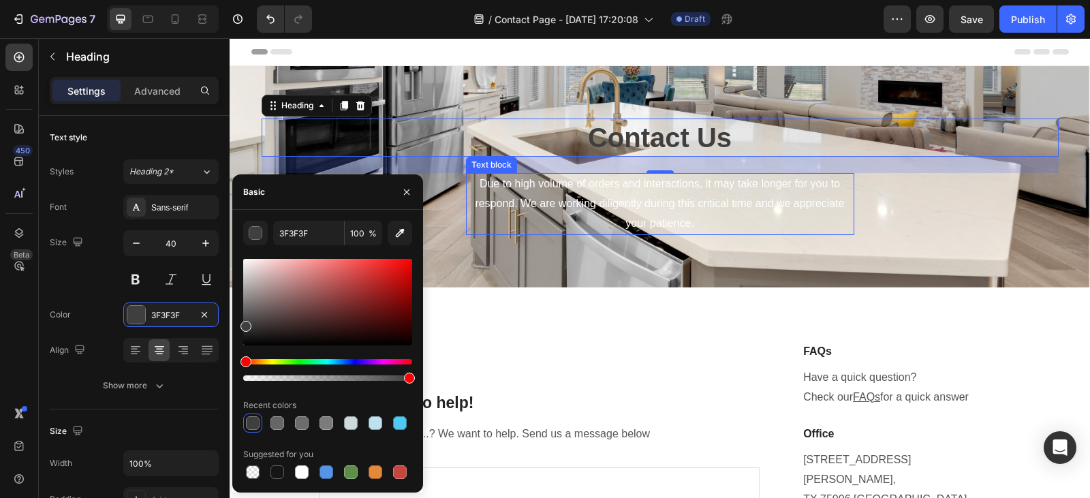
click at [688, 198] on p "Due to high volume of orders and interactions, it may take longer for you to re…" at bounding box center [660, 203] width 386 height 59
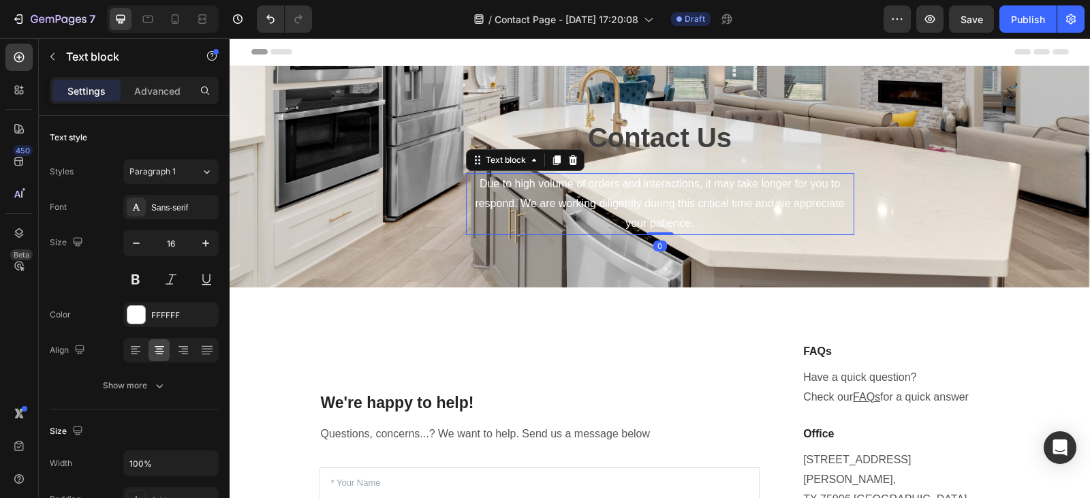
click at [694, 220] on p "Due to high volume of orders and interactions, it may take longer for you to re…" at bounding box center [660, 203] width 386 height 59
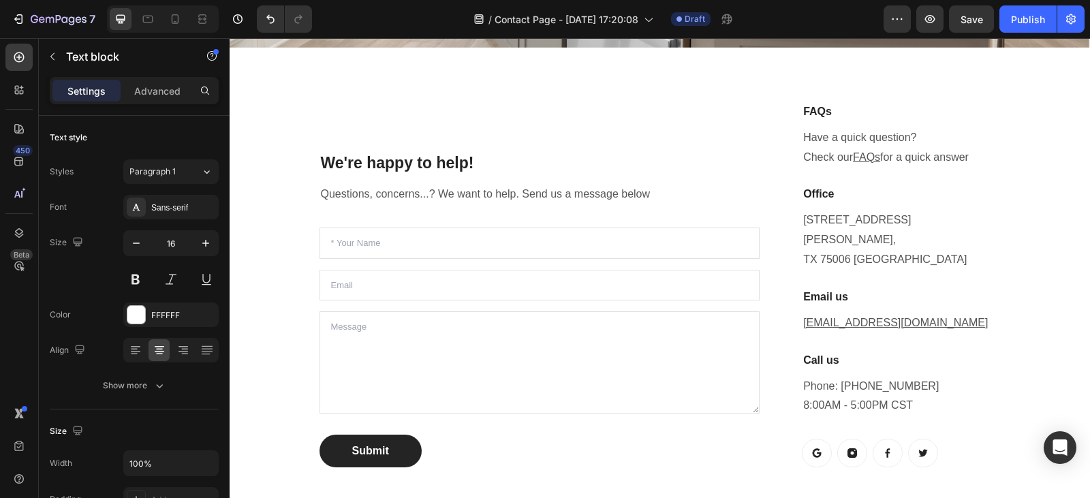
scroll to position [239, 0]
click at [920, 238] on p "[STREET_ADDRESS][PERSON_NAME]" at bounding box center [901, 240] width 196 height 59
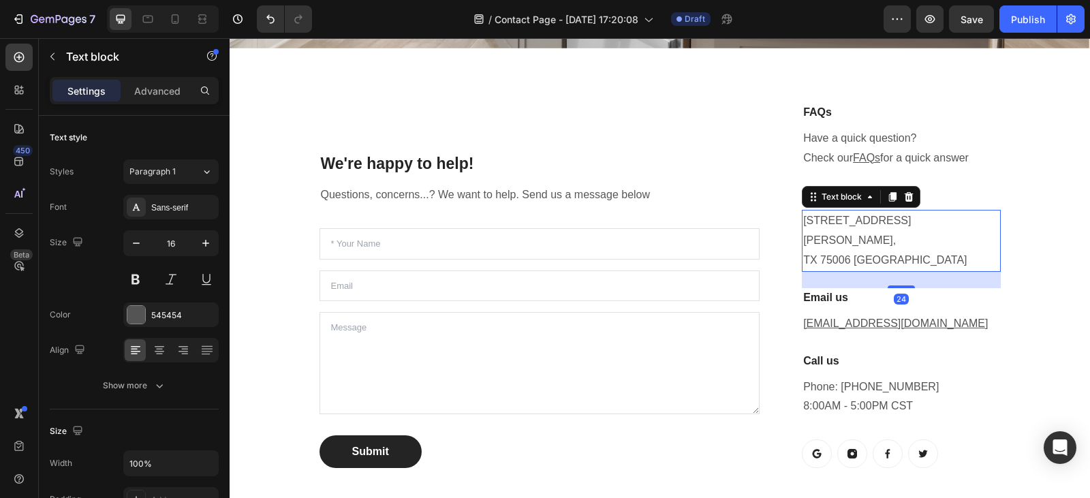
click at [920, 238] on p "[STREET_ADDRESS][PERSON_NAME]" at bounding box center [901, 240] width 196 height 59
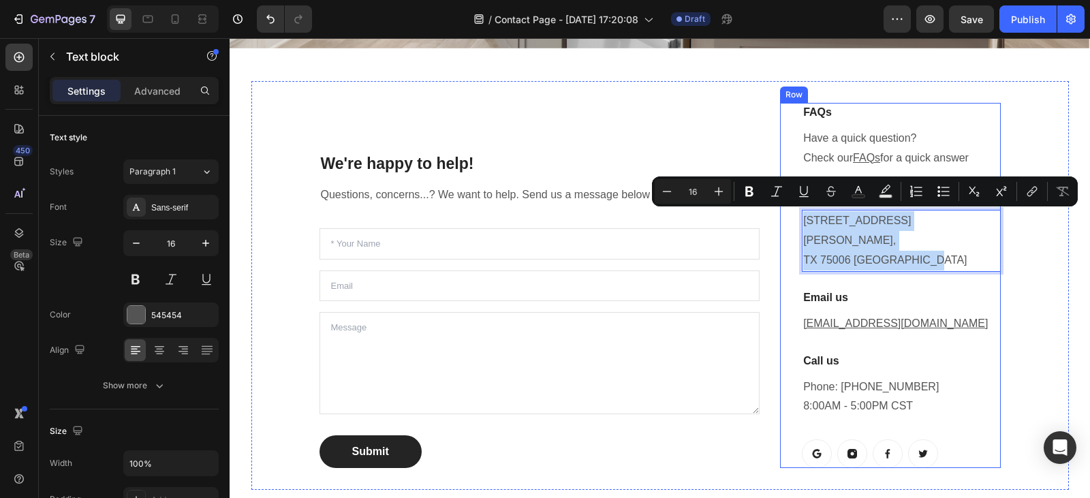
drag, startPoint x: 920, startPoint y: 238, endPoint x: 792, endPoint y: 208, distance: 132.2
click at [792, 208] on div "FAQs Heading Have a quick question? Check our FAQs for a quick answer Text bloc…" at bounding box center [890, 285] width 220 height 365
click at [942, 235] on p "[STREET_ADDRESS][PERSON_NAME]" at bounding box center [901, 240] width 196 height 59
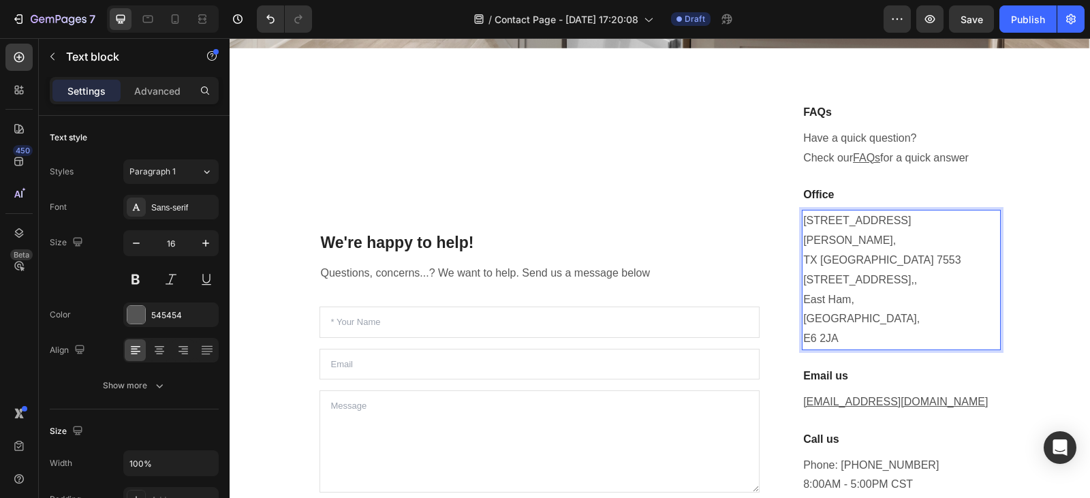
click at [915, 234] on p "[STREET_ADDRESS][PERSON_NAME]" at bounding box center [901, 240] width 196 height 59
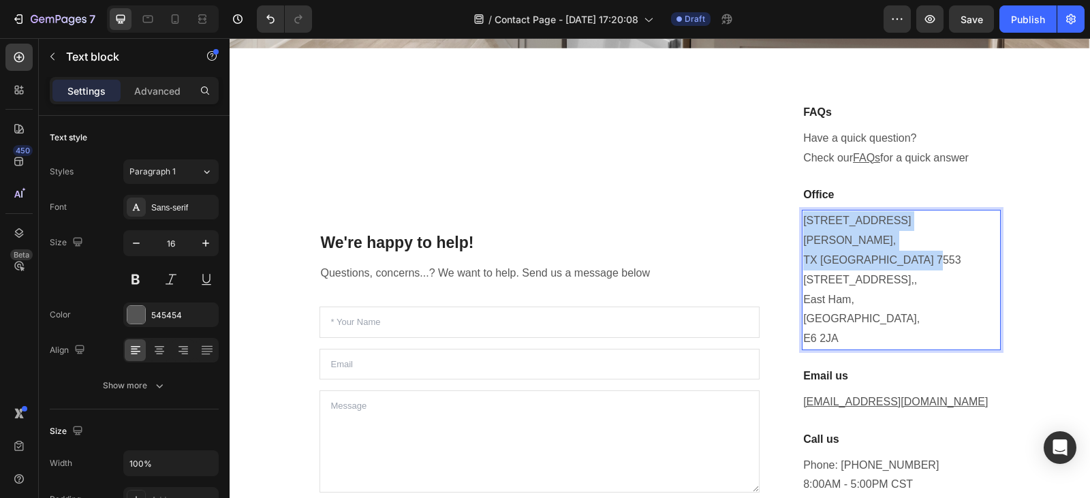
drag, startPoint x: 915, startPoint y: 234, endPoint x: 798, endPoint y: 227, distance: 116.7
click at [803, 227] on p "[STREET_ADDRESS][PERSON_NAME]" at bounding box center [901, 240] width 196 height 59
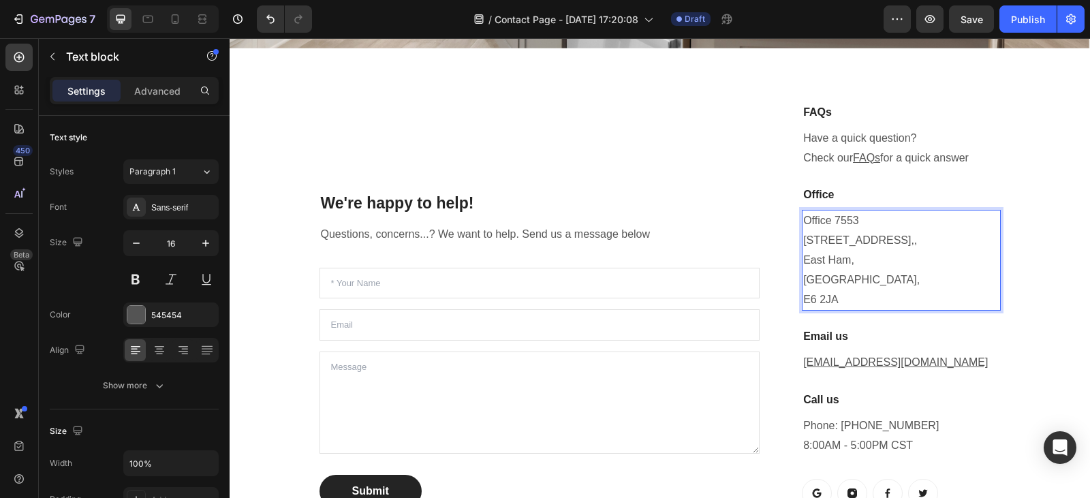
click at [942, 239] on p "[STREET_ADDRESS],," at bounding box center [901, 241] width 196 height 20
click at [870, 254] on p "East Ham," at bounding box center [901, 261] width 196 height 20
click at [803, 236] on p "[STREET_ADDRESS]," at bounding box center [901, 241] width 196 height 20
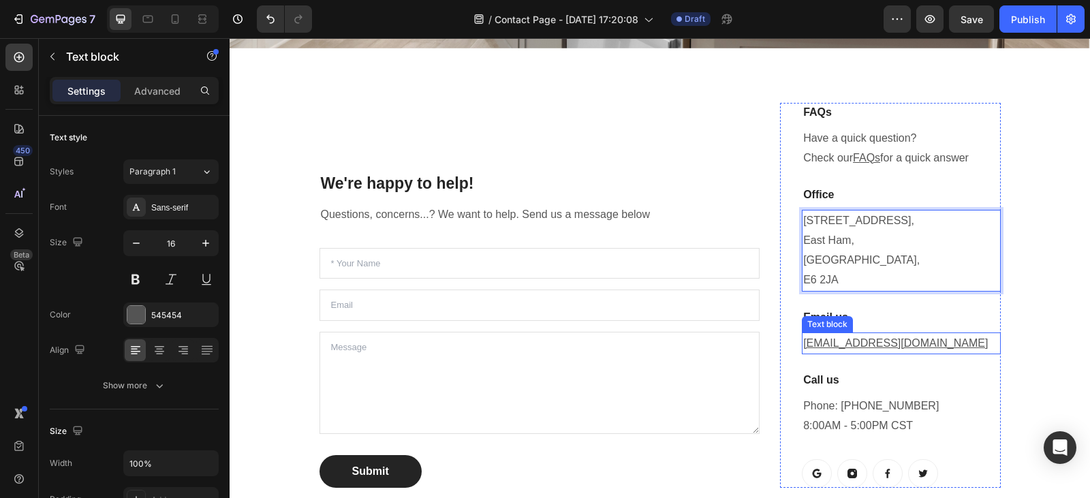
click at [907, 342] on p "[EMAIL_ADDRESS][DOMAIN_NAME]" at bounding box center [901, 344] width 196 height 20
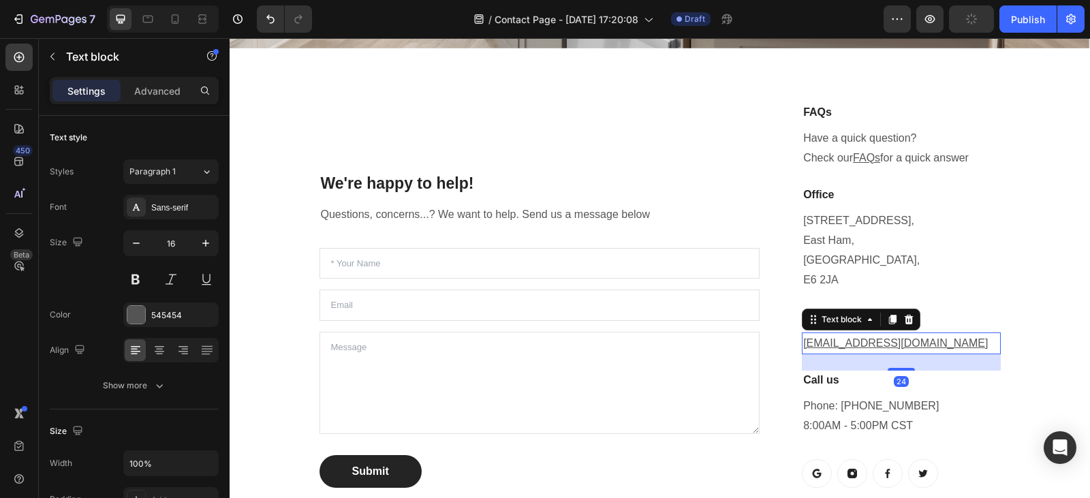
click at [907, 342] on p "[EMAIL_ADDRESS][DOMAIN_NAME]" at bounding box center [901, 344] width 196 height 20
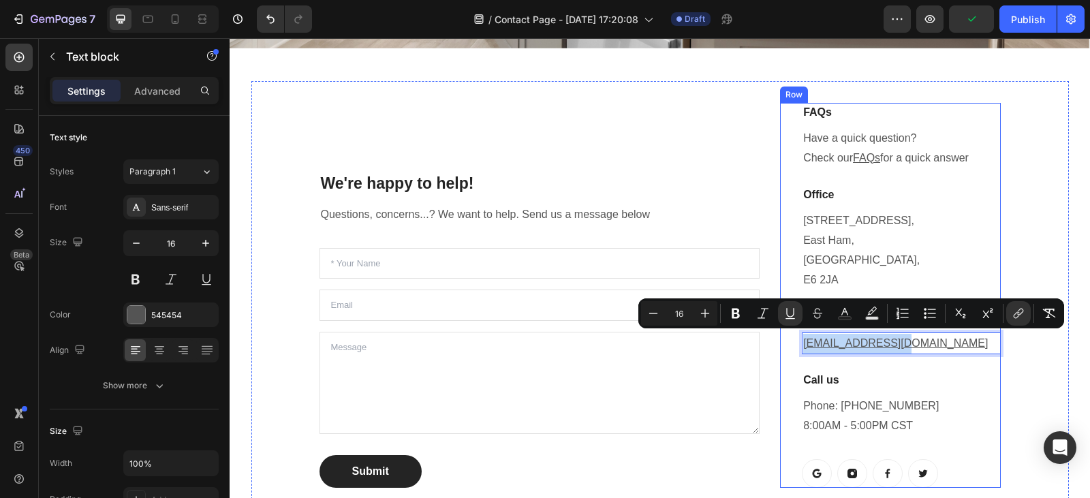
drag, startPoint x: 907, startPoint y: 342, endPoint x: 791, endPoint y: 354, distance: 117.1
click at [791, 354] on div "FAQs Heading Have a quick question? Check our FAQs for a quick answer Text bloc…" at bounding box center [890, 295] width 220 height 385
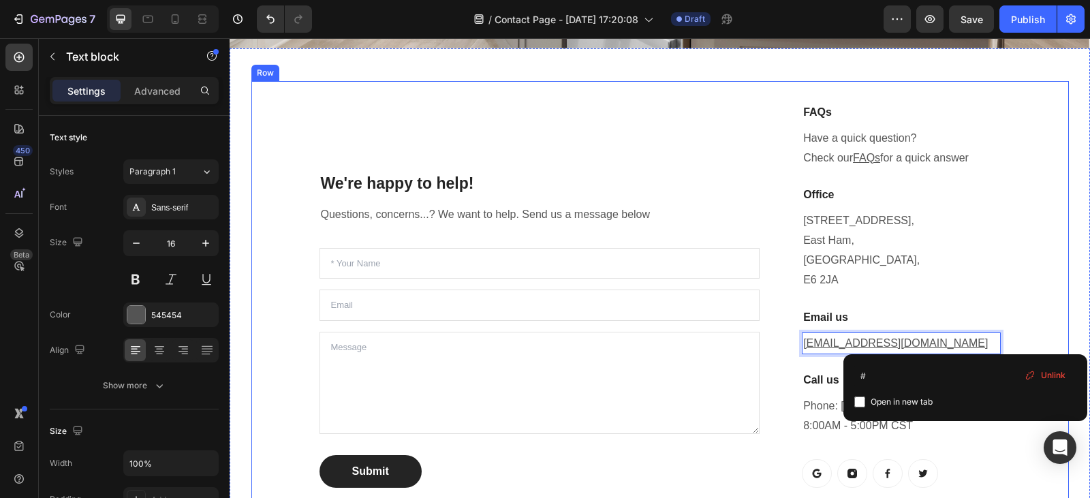
click at [771, 354] on div "We're happy to help! Heading Questions, concerns...? We want to help. Send us a…" at bounding box center [660, 295] width 818 height 429
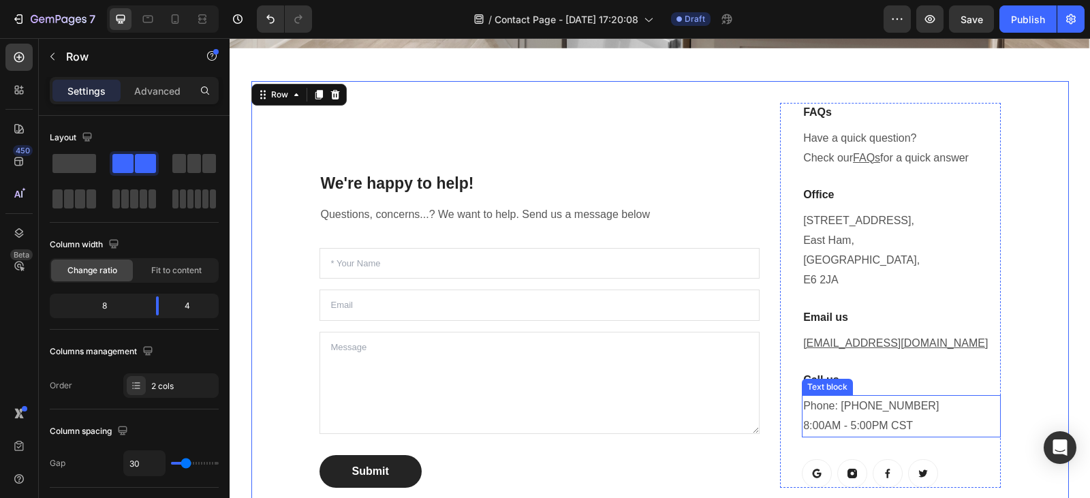
click at [915, 420] on p "Phone: [PHONE_NUMBER] 8:00AM - 5:00PM CST" at bounding box center [901, 417] width 196 height 40
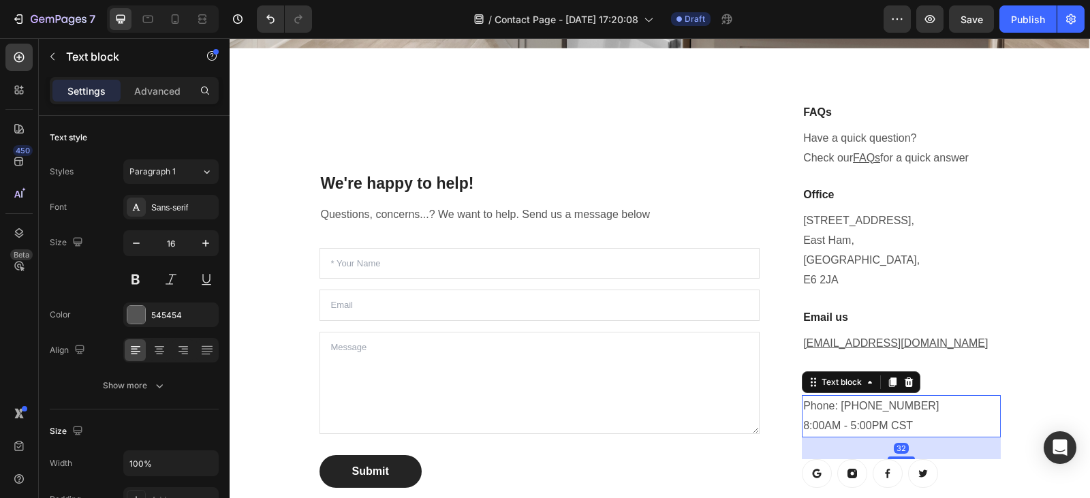
click at [911, 405] on p "Phone: [PHONE_NUMBER] 8:00AM - 5:00PM CST" at bounding box center [901, 417] width 196 height 40
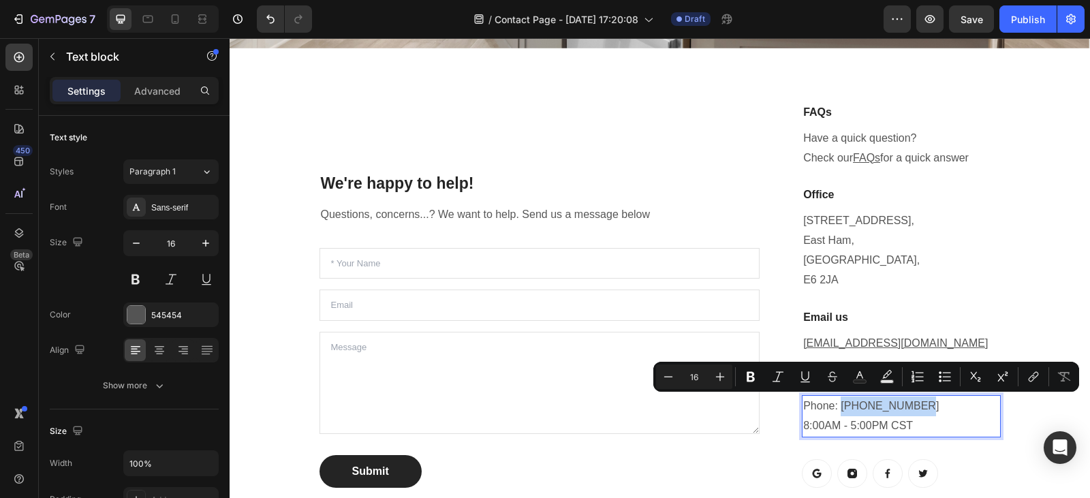
drag, startPoint x: 911, startPoint y: 405, endPoint x: 837, endPoint y: 411, distance: 74.5
click at [837, 411] on p "Phone: [PHONE_NUMBER] 8:00AM - 5:00PM CST" at bounding box center [901, 417] width 196 height 40
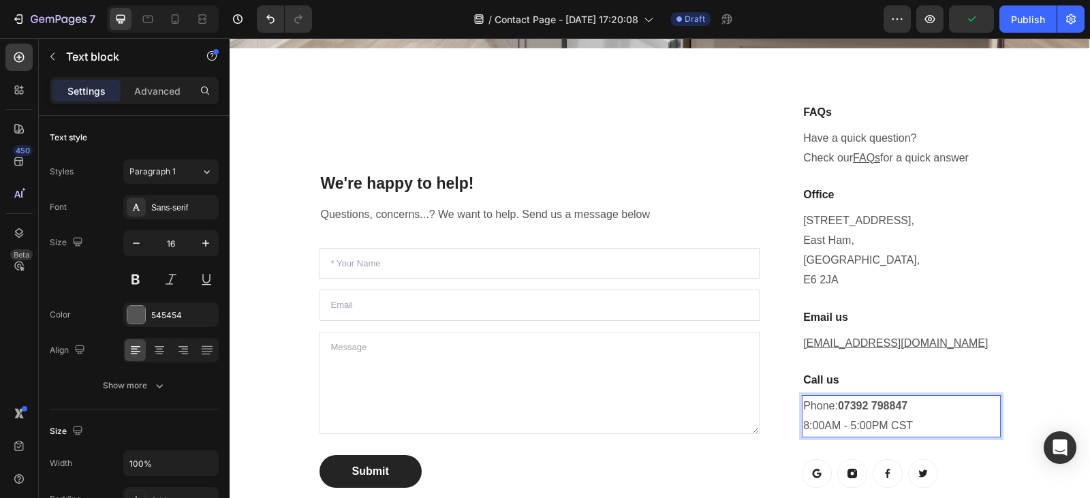
click at [912, 420] on p "Phone: [PHONE_NUMBER]:00AM - 5:00PM CST" at bounding box center [901, 417] width 196 height 40
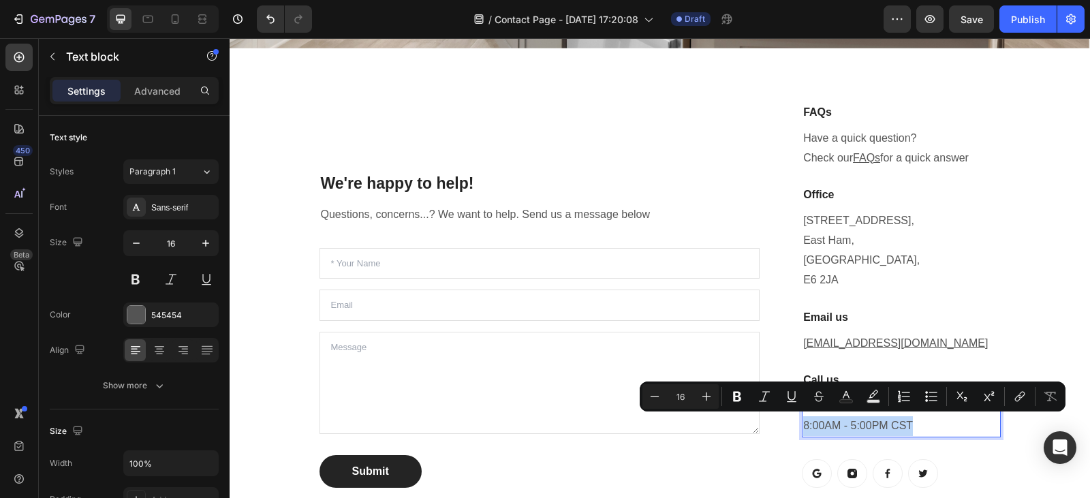
drag, startPoint x: 912, startPoint y: 420, endPoint x: 794, endPoint y: 422, distance: 117.9
click at [794, 422] on div "FAQs Heading Have a quick question? Check our FAQs for a quick answer Text bloc…" at bounding box center [890, 295] width 220 height 385
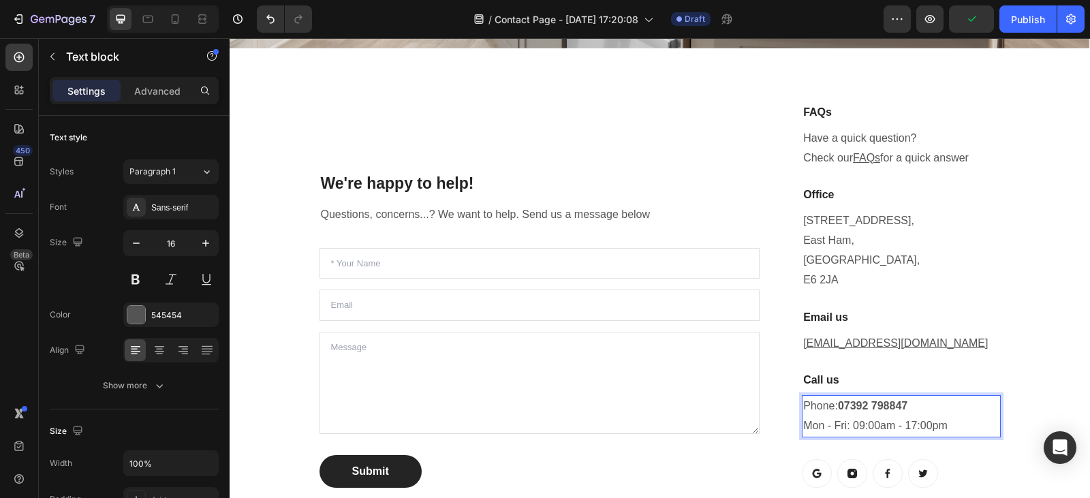
click at [905, 401] on strong "07392 798847" at bounding box center [872, 406] width 69 height 12
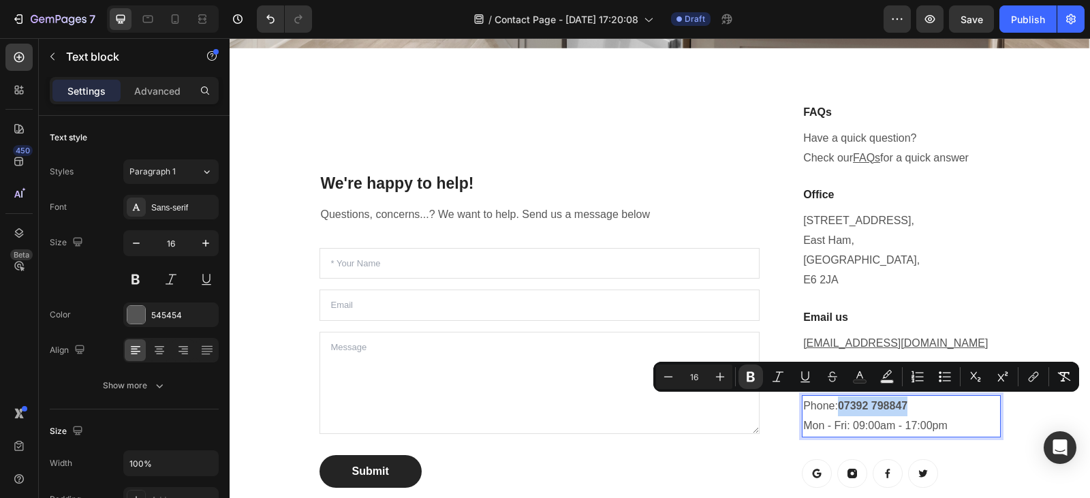
drag, startPoint x: 905, startPoint y: 401, endPoint x: 837, endPoint y: 403, distance: 68.2
click at [838, 403] on strong "07392 798847" at bounding box center [872, 406] width 69 height 12
click at [758, 376] on button "Bold" at bounding box center [751, 376] width 25 height 25
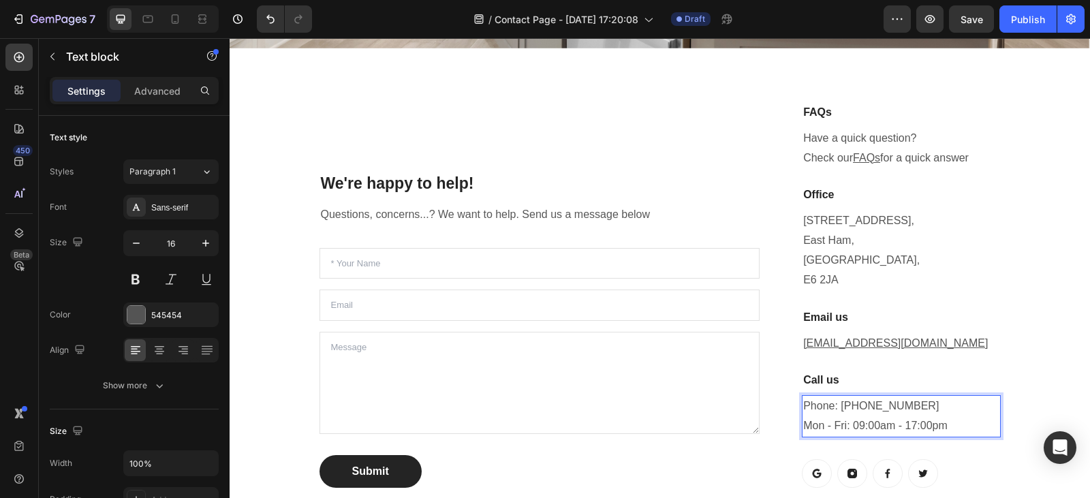
click at [952, 420] on p "Phone: [PHONE_NUMBER] Mon - Fri: 09:00am - 17:00pm" at bounding box center [901, 417] width 196 height 40
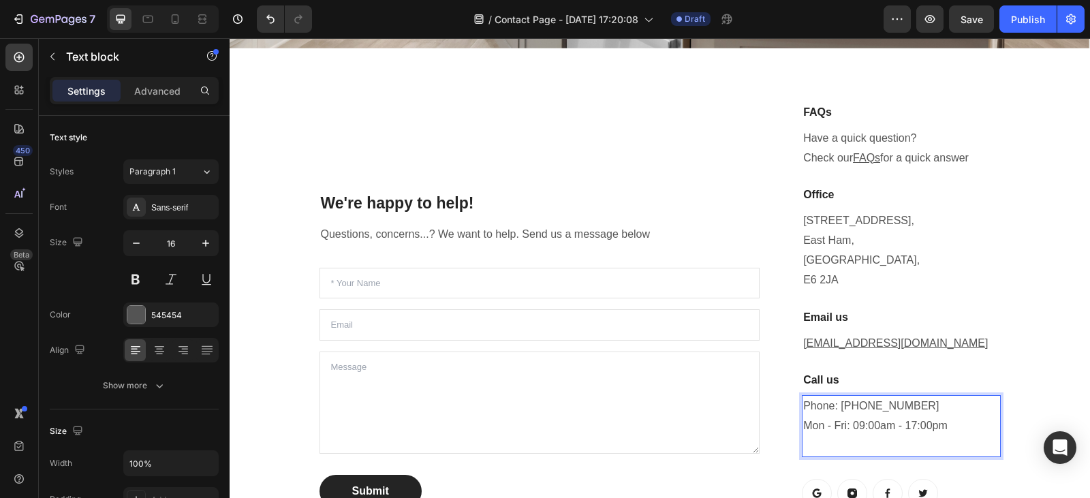
click at [816, 441] on p "Rich Text Editor. Editing area: main" at bounding box center [901, 446] width 196 height 20
click at [816, 441] on p "S" at bounding box center [901, 446] width 196 height 20
click at [816, 441] on p "tSa" at bounding box center [901, 446] width 196 height 20
click at [831, 436] on p "Rich Text Editor. Editing area: main" at bounding box center [901, 446] width 196 height 20
click at [810, 444] on p "s" at bounding box center [901, 446] width 196 height 20
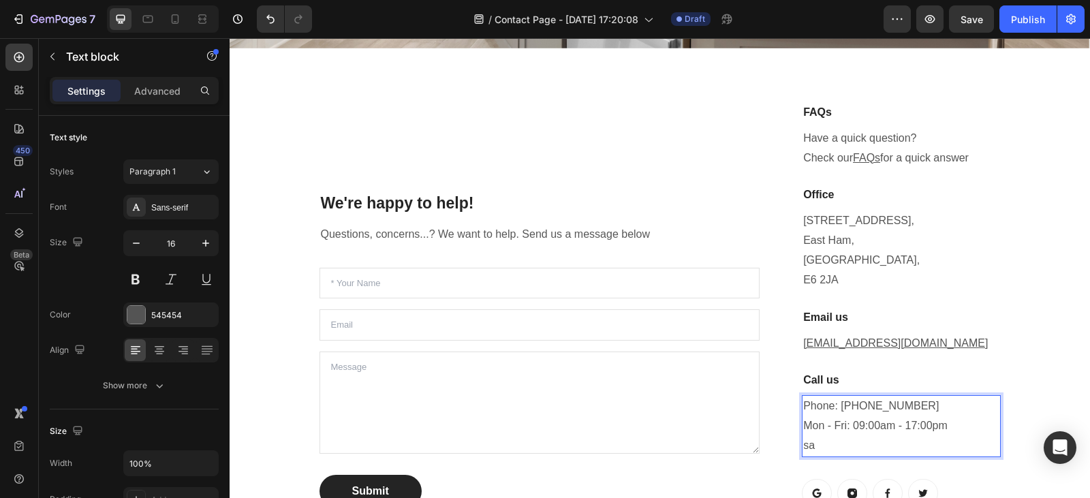
click at [816, 444] on p "sa" at bounding box center [901, 446] width 196 height 20
click at [814, 444] on p "Rich Text Editor. Editing area: main" at bounding box center [901, 446] width 196 height 20
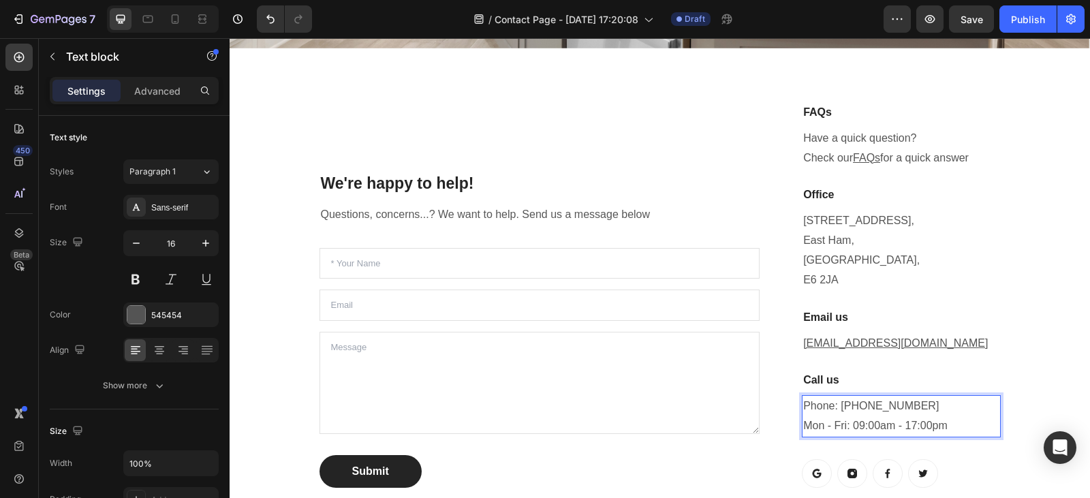
click at [953, 421] on p "Phone: [PHONE_NUMBER] Mon - Fri: 09:00am - 17:00pm" at bounding box center [901, 417] width 196 height 40
click at [672, 129] on div "We're happy to help! Heading Questions, concerns...? We want to help. Send us a…" at bounding box center [540, 295] width 441 height 385
